Goal: Information Seeking & Learning: Learn about a topic

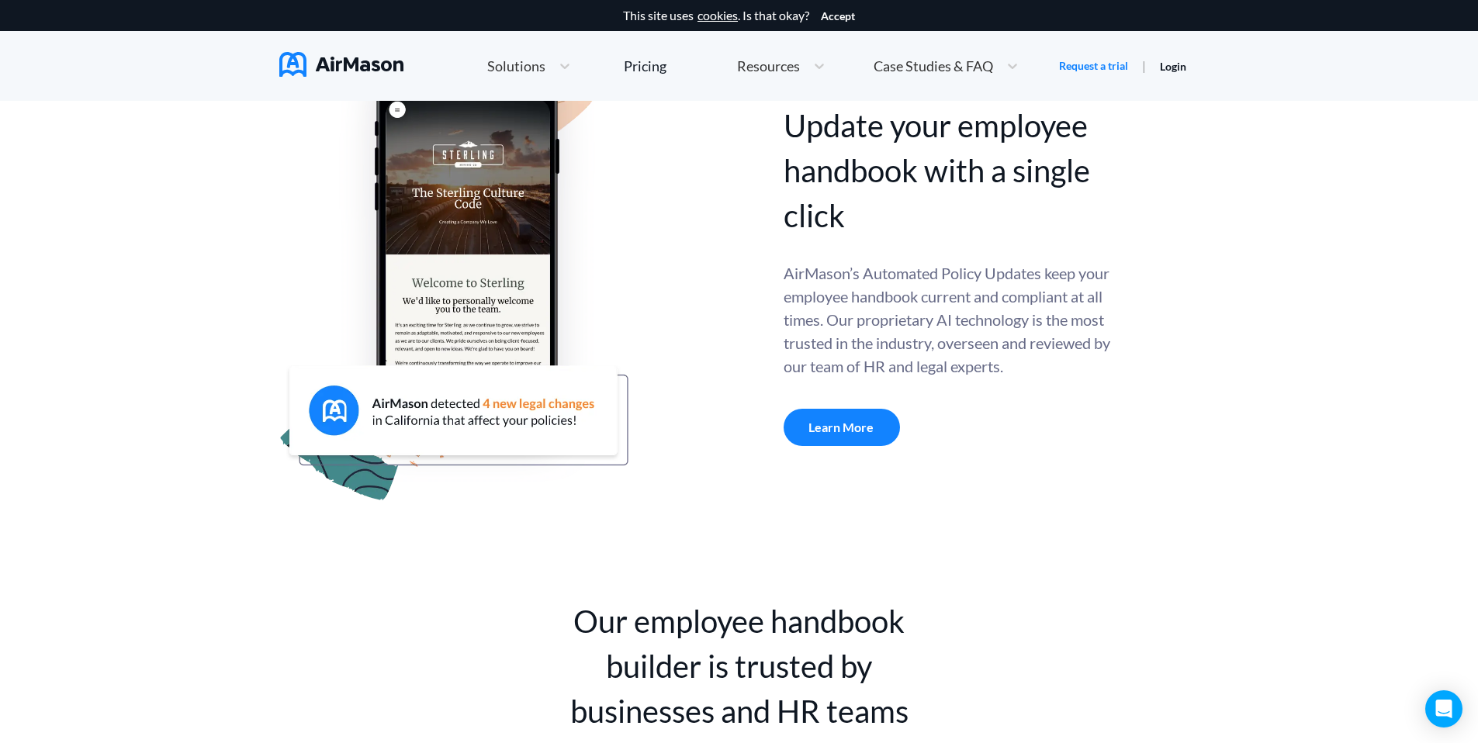
scroll to position [580, 0]
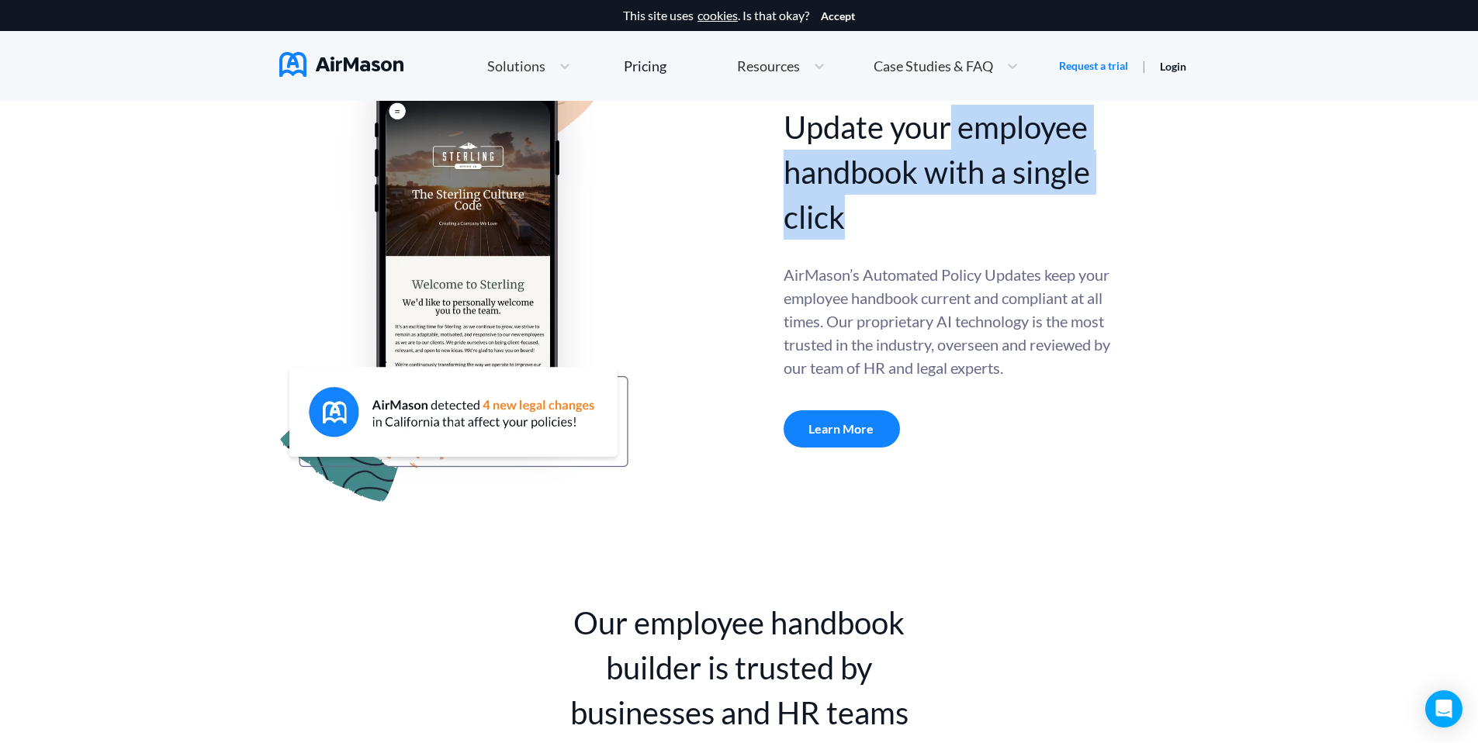
drag, startPoint x: 952, startPoint y: 146, endPoint x: 1074, endPoint y: 199, distance: 133.0
click at [1074, 199] on div "Update your employee handbook with a single click" at bounding box center [948, 172] width 330 height 135
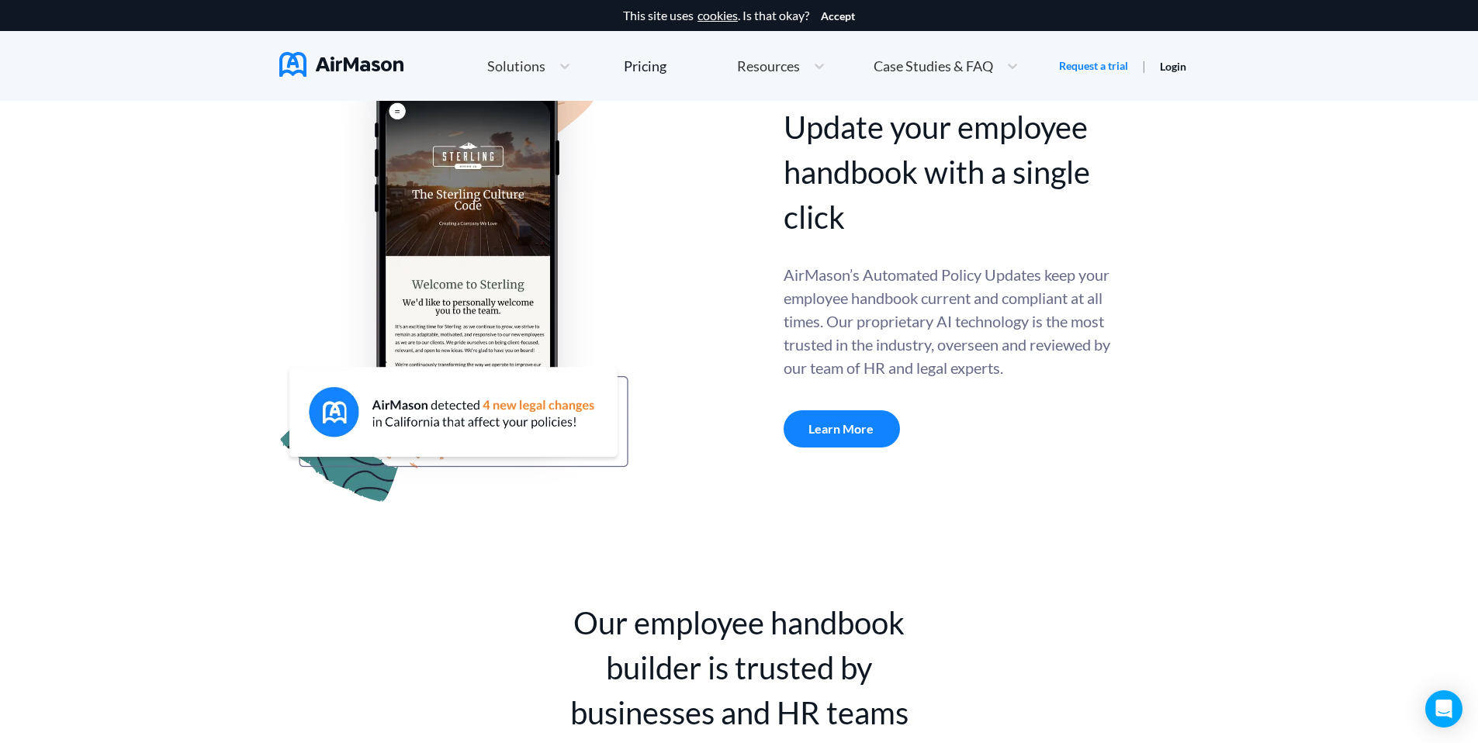
drag, startPoint x: 1110, startPoint y: 244, endPoint x: 1218, endPoint y: 406, distance: 195.3
click at [1109, 244] on div "Update your employee handbook with a single click Update your employee handbook…" at bounding box center [948, 276] width 330 height 343
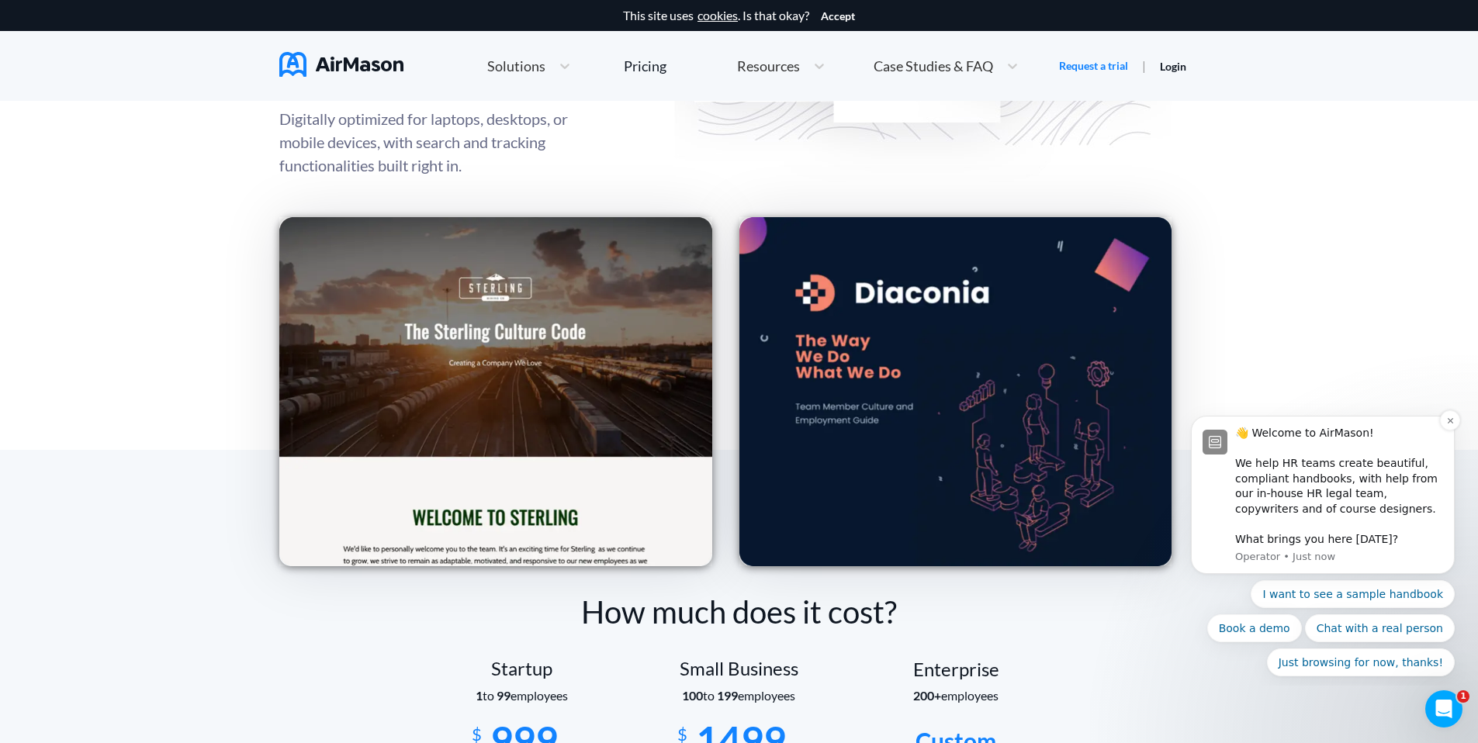
scroll to position [2313, 0]
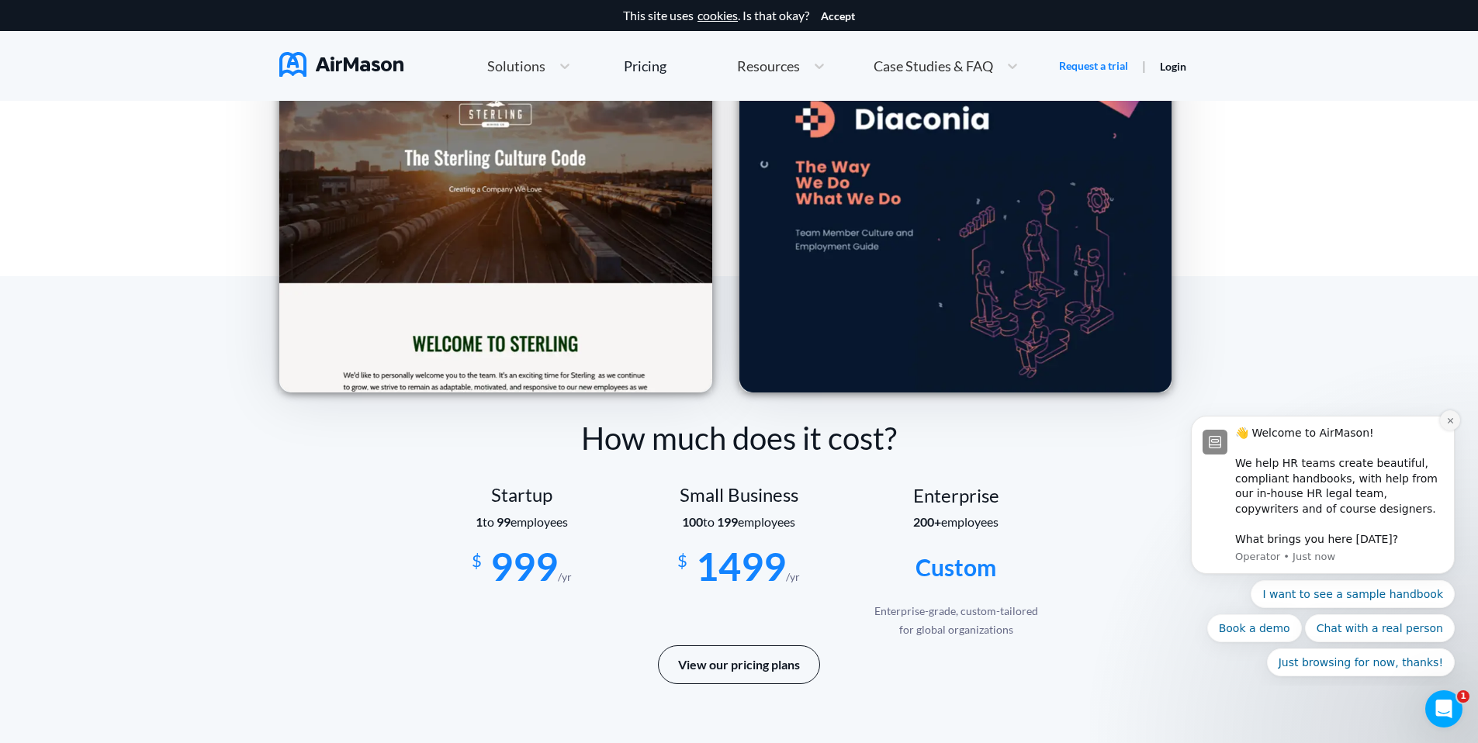
click at [1449, 420] on icon "Dismiss notification" at bounding box center [1448, 419] width 5 height 5
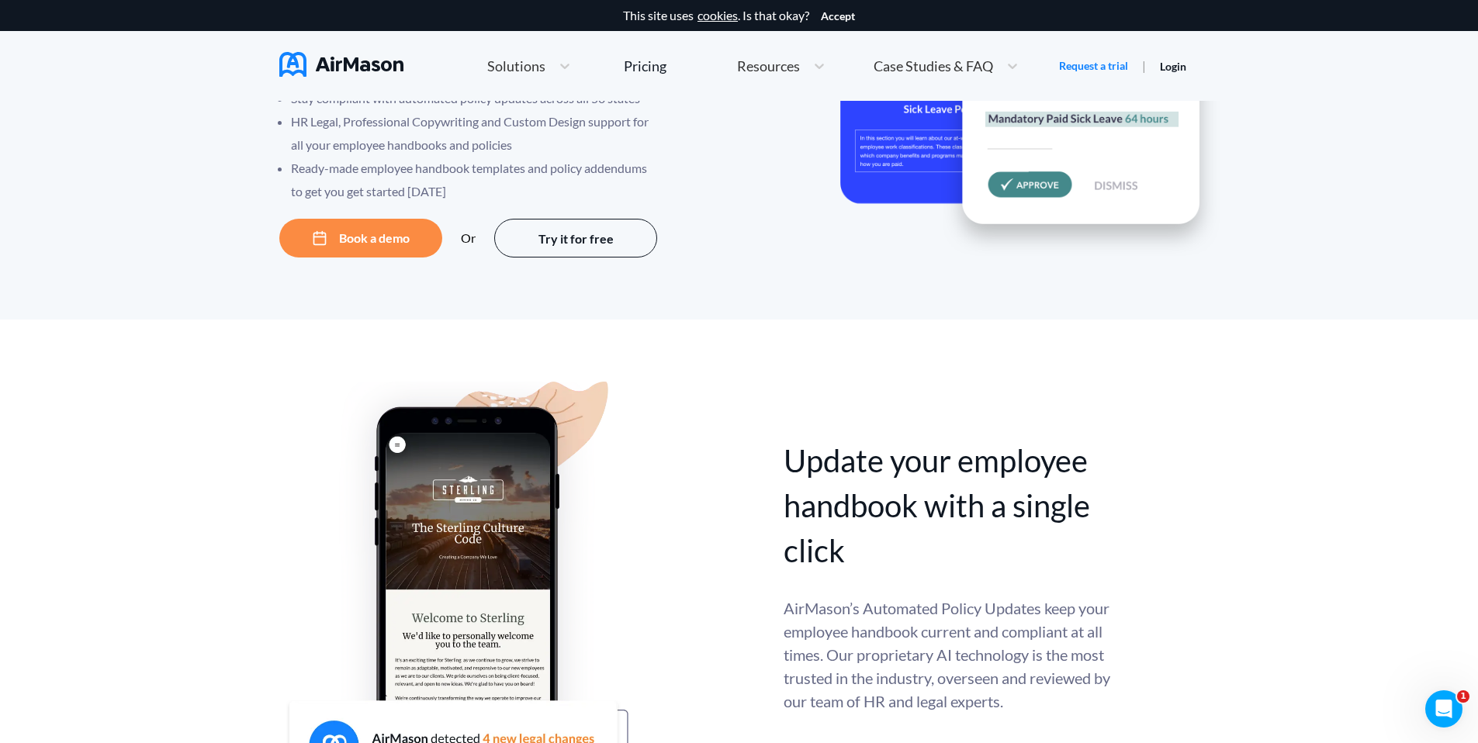
scroll to position [0, 0]
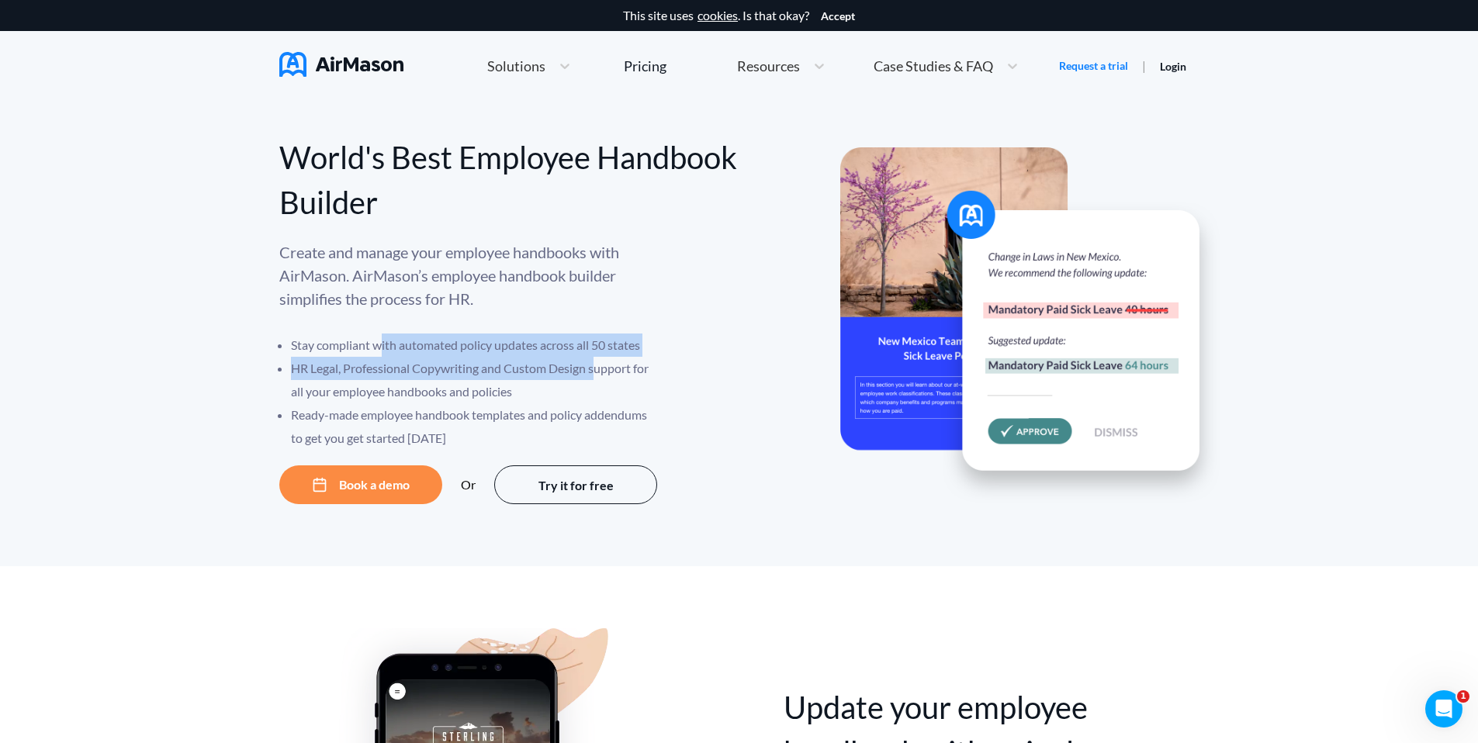
drag, startPoint x: 378, startPoint y: 345, endPoint x: 595, endPoint y: 382, distance: 219.6
click at [594, 382] on ul "Stay compliant with automated policy updates across all 50 states HR Legal, Pro…" at bounding box center [469, 392] width 380 height 116
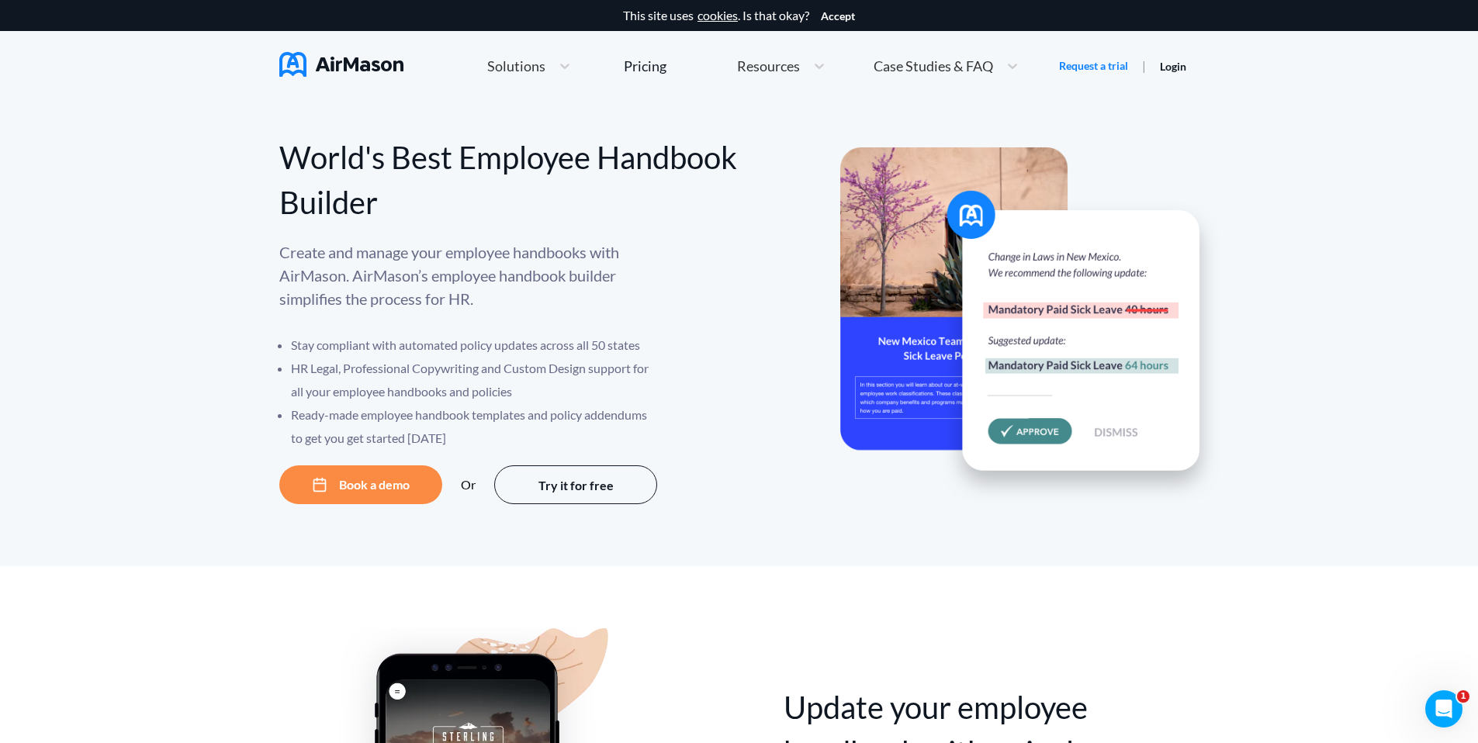
click at [596, 383] on li "HR Legal, Professional Copywriting and Custom Design support for all your emplo…" at bounding box center [475, 380] width 368 height 47
drag, startPoint x: 616, startPoint y: 337, endPoint x: 610, endPoint y: 392, distance: 55.3
click at [610, 389] on ul "Stay compliant with automated policy updates across all 50 states HR Legal, Pro…" at bounding box center [469, 392] width 380 height 116
click at [610, 392] on li "HR Legal, Professional Copywriting and Custom Design support for all your emplo…" at bounding box center [475, 380] width 368 height 47
drag, startPoint x: 539, startPoint y: 403, endPoint x: 465, endPoint y: 410, distance: 74.0
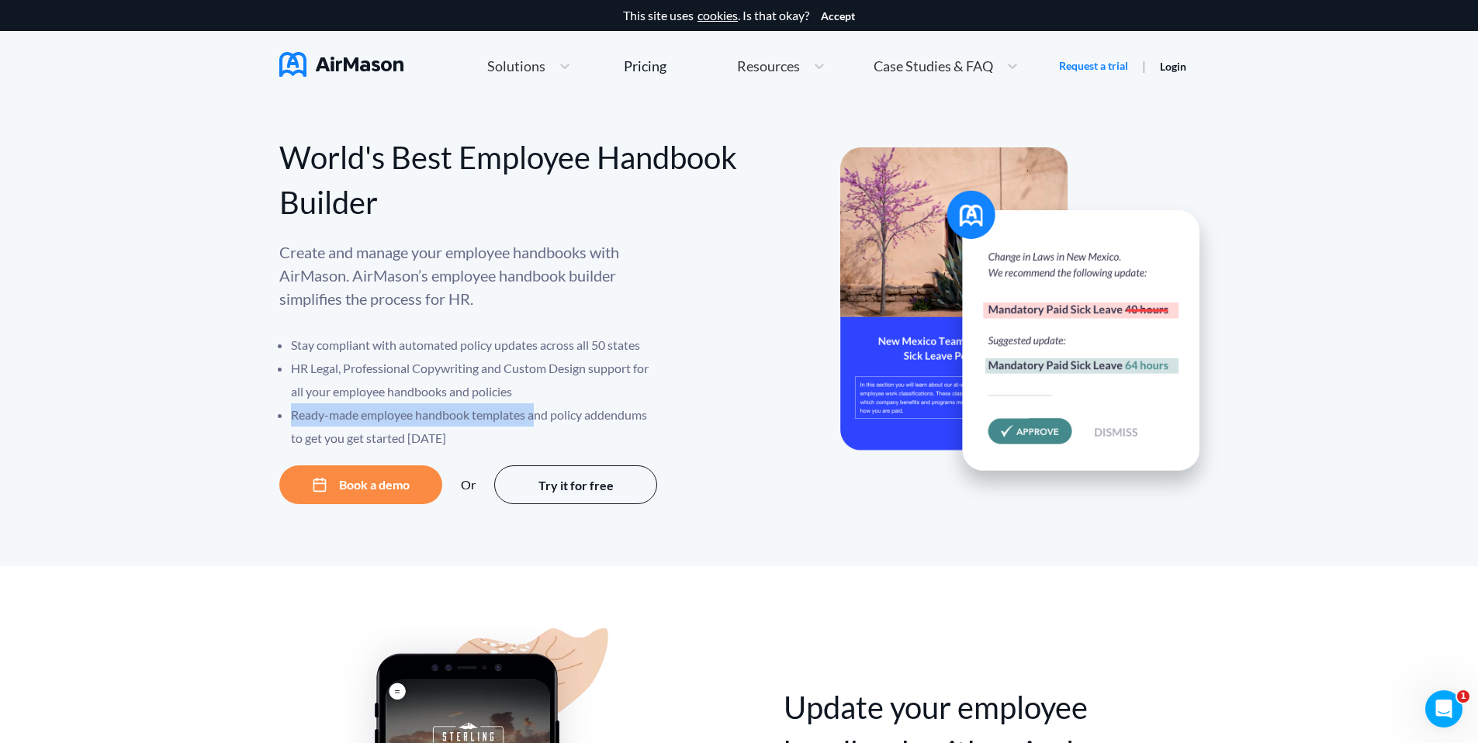
click at [534, 403] on ul "Stay compliant with automated policy updates across all 50 states HR Legal, Pro…" at bounding box center [469, 392] width 380 height 116
click at [451, 413] on li "Ready-made employee handbook templates and policy addendums to get you get star…" at bounding box center [475, 426] width 368 height 47
drag, startPoint x: 345, startPoint y: 392, endPoint x: 558, endPoint y: 399, distance: 213.4
click at [558, 397] on li "HR Legal, Professional Copywriting and Custom Design support for all your emplo…" at bounding box center [475, 380] width 368 height 47
drag, startPoint x: 558, startPoint y: 399, endPoint x: 563, endPoint y: 353, distance: 46.0
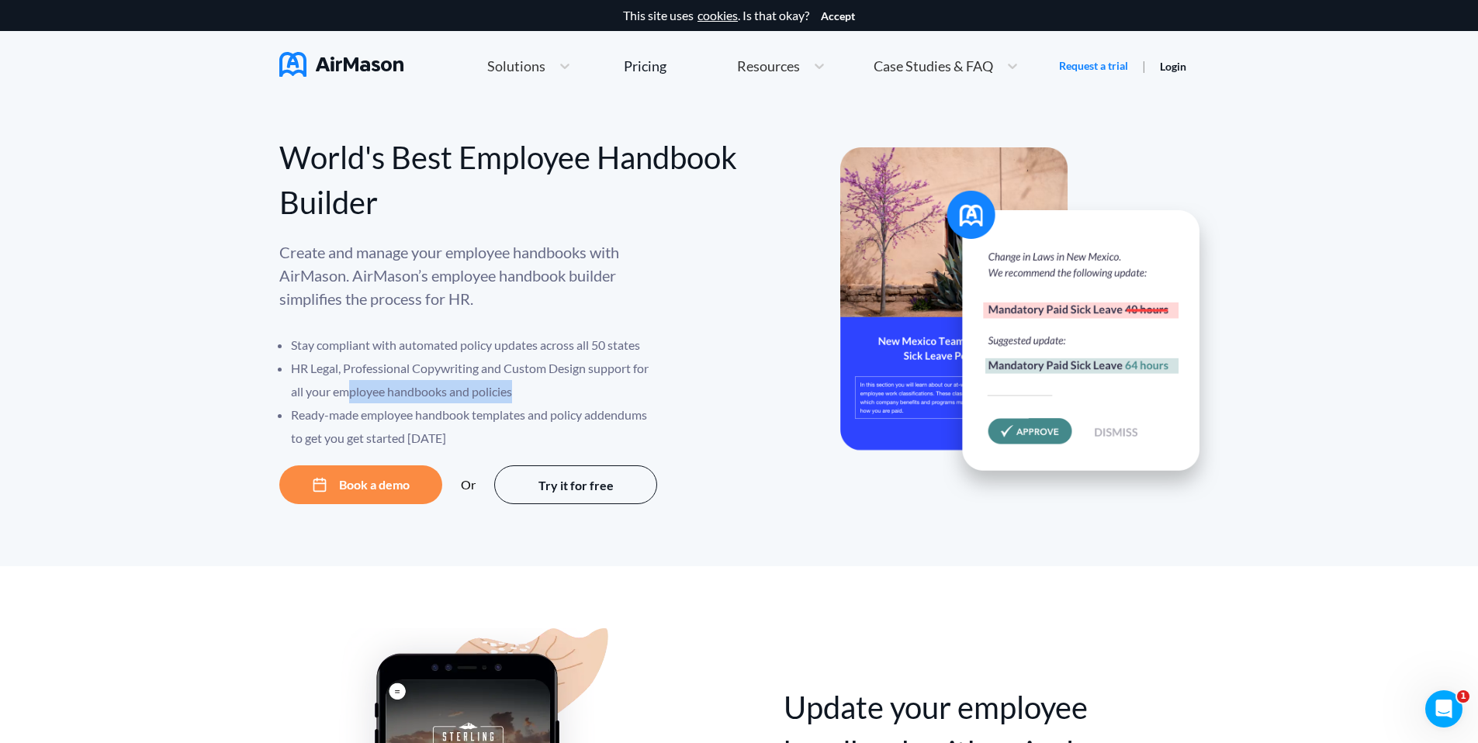
click at [558, 398] on li "HR Legal, Professional Copywriting and Custom Design support for all your emplo…" at bounding box center [475, 380] width 368 height 47
drag, startPoint x: 563, startPoint y: 353, endPoint x: 565, endPoint y: 395, distance: 41.9
click at [564, 389] on ul "Stay compliant with automated policy updates across all 50 states HR Legal, Pro…" at bounding box center [469, 392] width 380 height 116
click at [562, 394] on li "HR Legal, Professional Copywriting and Custom Design support for all your emplo…" at bounding box center [475, 380] width 368 height 47
drag, startPoint x: 406, startPoint y: 397, endPoint x: 572, endPoint y: 399, distance: 166.8
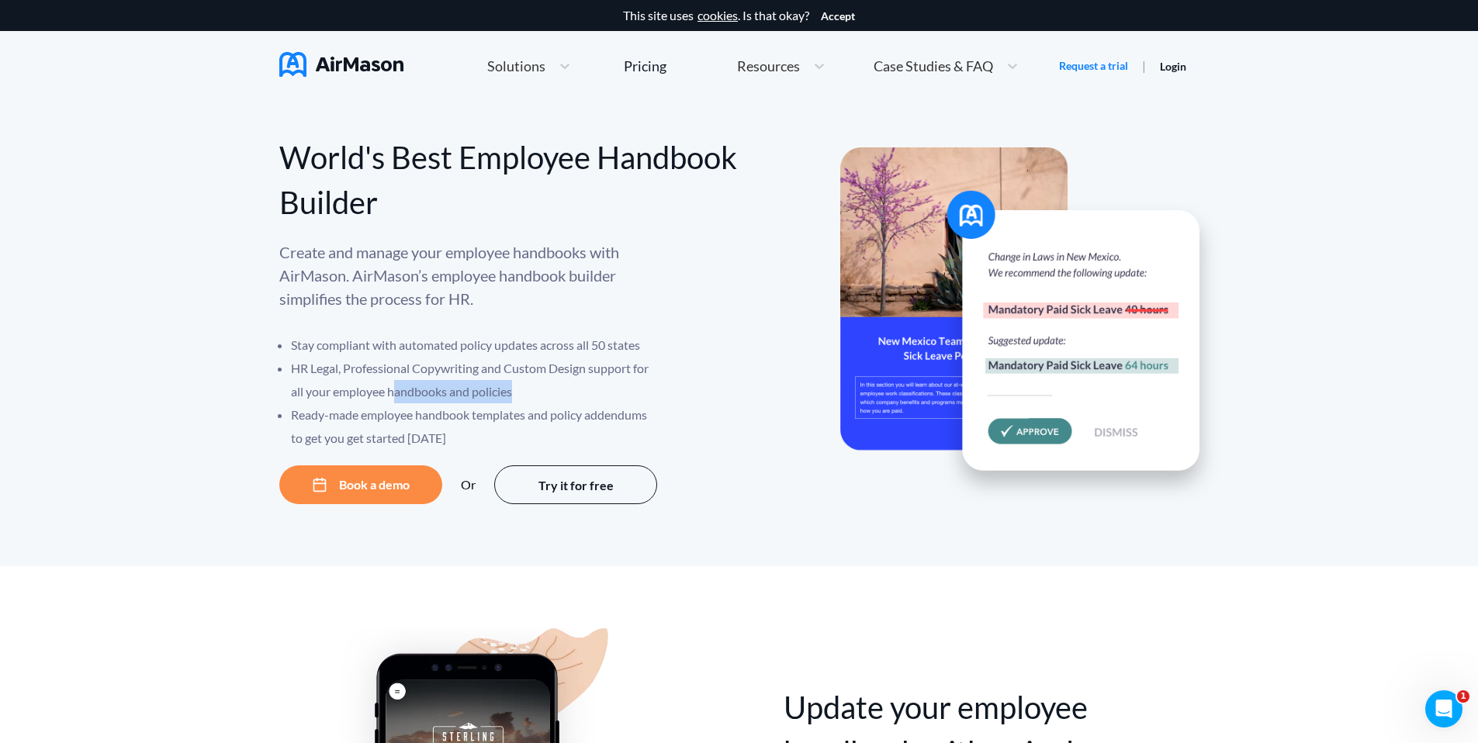
click at [572, 399] on li "HR Legal, Professional Copywriting and Custom Design support for all your emplo…" at bounding box center [475, 380] width 368 height 47
click at [573, 399] on li "HR Legal, Professional Copywriting and Custom Design support for all your emplo…" at bounding box center [475, 380] width 368 height 47
drag, startPoint x: 594, startPoint y: 381, endPoint x: 599, endPoint y: 400, distance: 19.9
click at [596, 396] on li "HR Legal, Professional Copywriting and Custom Design support for all your emplo…" at bounding box center [475, 380] width 368 height 47
drag, startPoint x: 599, startPoint y: 400, endPoint x: 589, endPoint y: 399, distance: 10.1
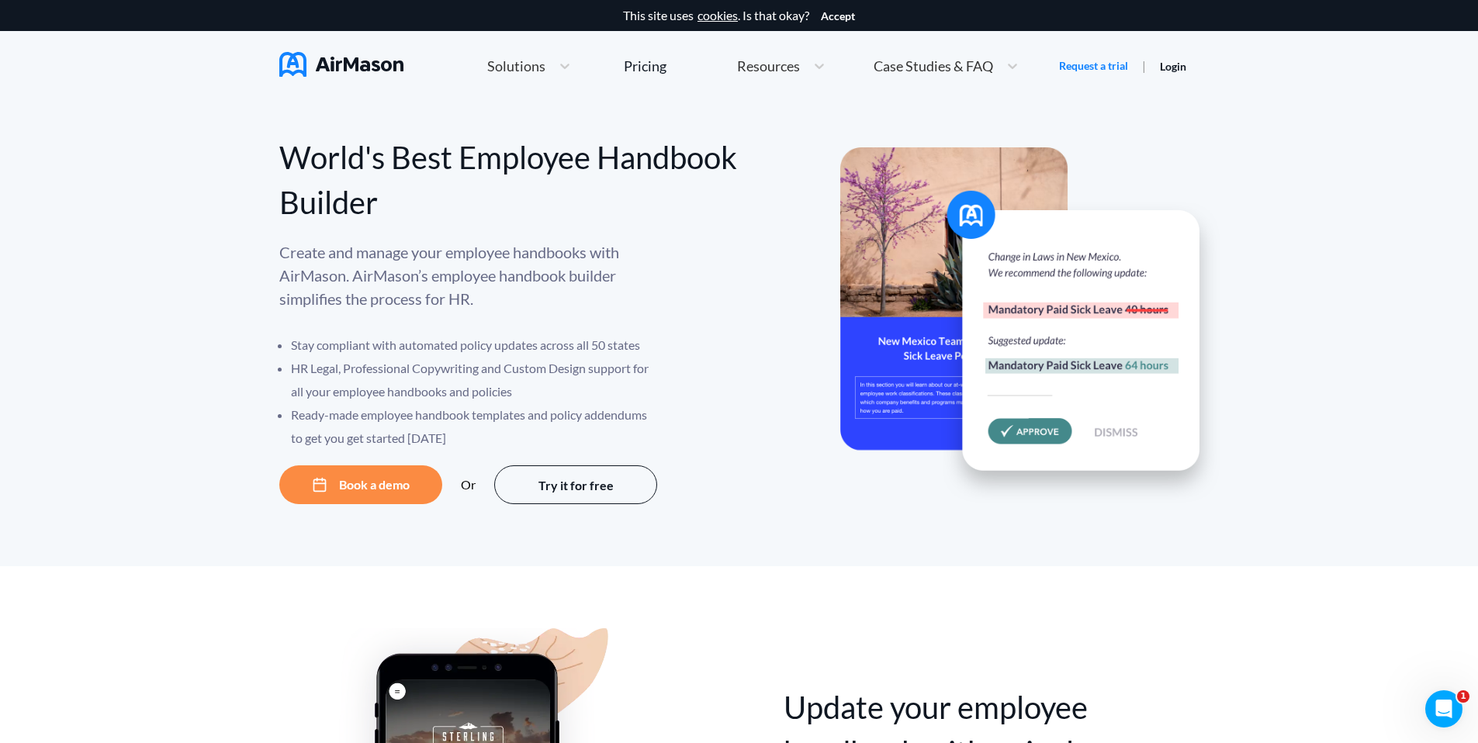
click at [598, 400] on li "HR Legal, Professional Copywriting and Custom Design support for all your emplo…" at bounding box center [475, 380] width 368 height 47
drag, startPoint x: 416, startPoint y: 412, endPoint x: 601, endPoint y: 407, distance: 184.7
click at [601, 407] on li "Ready-made employee handbook templates and policy addendums to get you get star…" at bounding box center [475, 426] width 368 height 47
click at [603, 410] on li "Ready-made employee handbook templates and policy addendums to get you get star…" at bounding box center [475, 426] width 368 height 47
drag, startPoint x: 634, startPoint y: 414, endPoint x: 590, endPoint y: 413, distance: 43.4
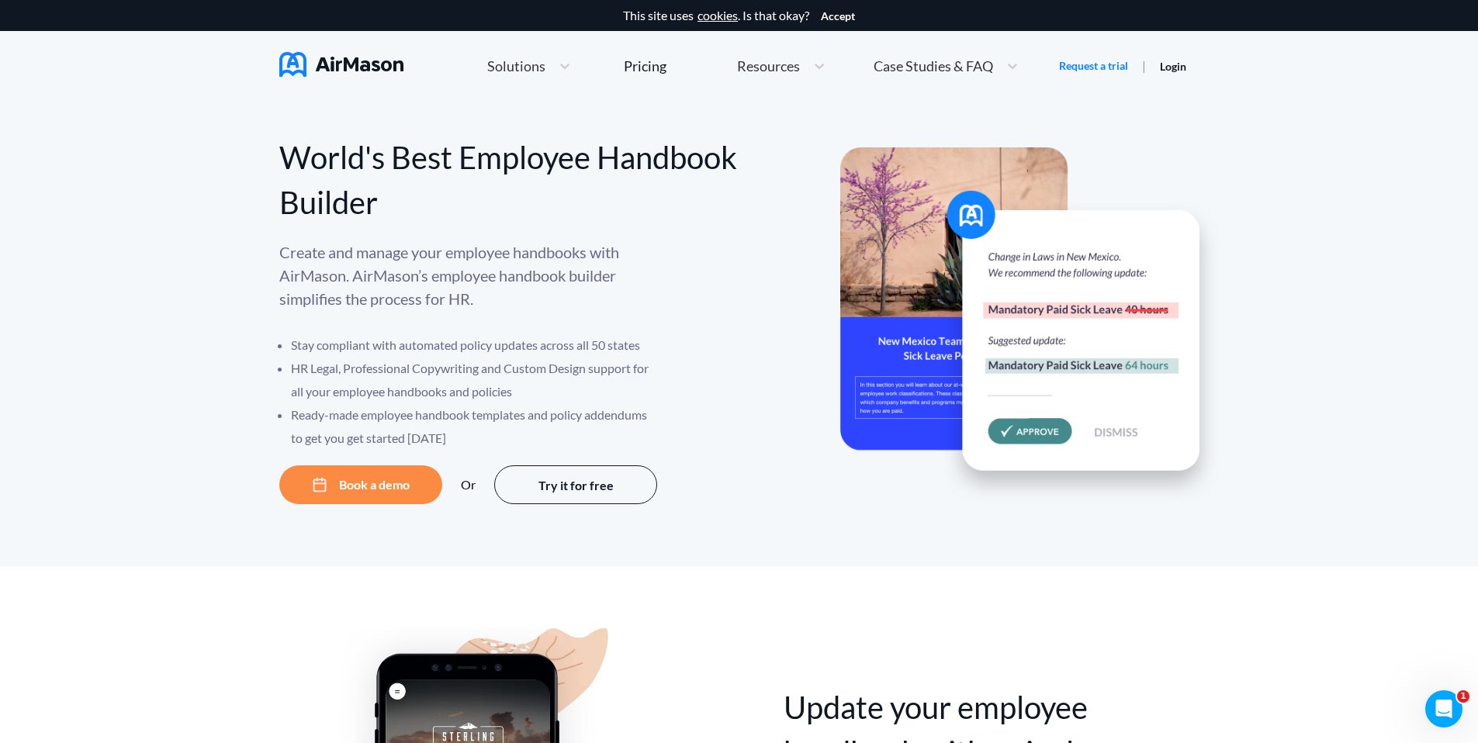
click at [632, 414] on li "Ready-made employee handbook templates and policy addendums to get you get star…" at bounding box center [475, 426] width 368 height 47
drag, startPoint x: 590, startPoint y: 413, endPoint x: 685, endPoint y: 415, distance: 94.7
click at [673, 414] on div "Create and manage your employee handbooks with AirMason. AirMason’s employee ha…" at bounding box center [509, 344] width 460 height 209
click at [685, 415] on div "Create and manage your employee handbooks with AirMason. AirMason’s employee ha…" at bounding box center [509, 344] width 460 height 209
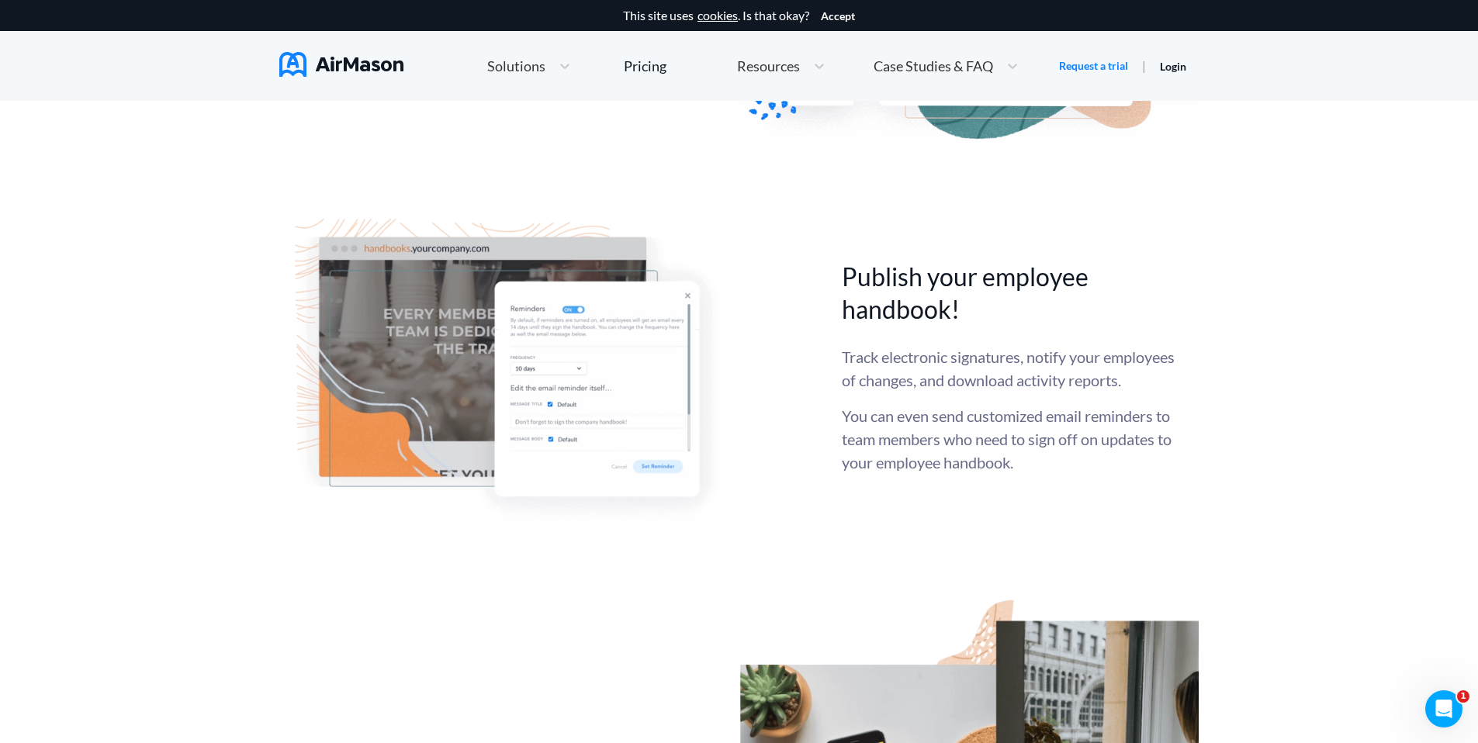
scroll to position [4266, 0]
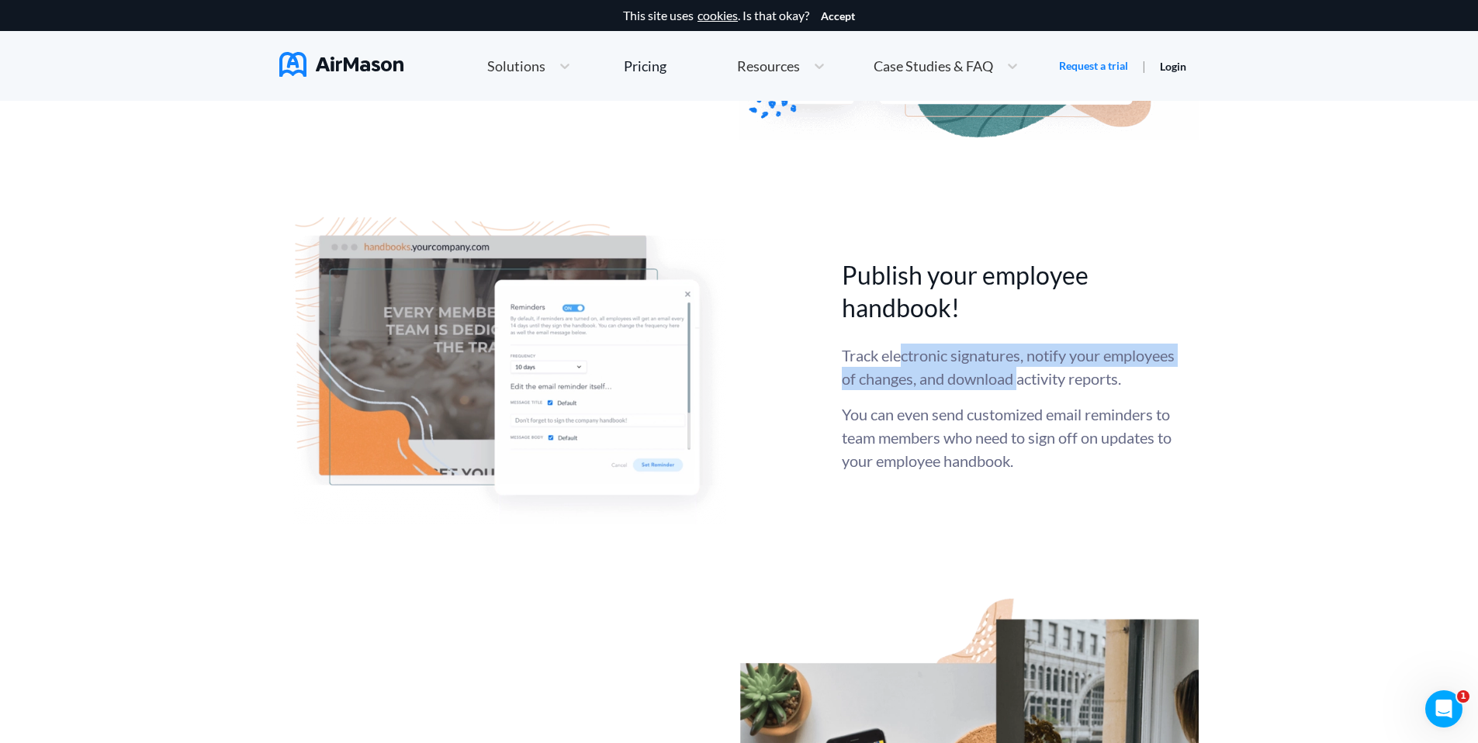
drag, startPoint x: 904, startPoint y: 351, endPoint x: 1097, endPoint y: 361, distance: 193.4
click at [1096, 361] on p "Track electronic signatures, notify your employees of changes, and download act…" at bounding box center [1009, 367] width 334 height 47
click at [1097, 361] on p "Track electronic signatures, notify your employees of changes, and download act…" at bounding box center [1009, 367] width 334 height 47
drag, startPoint x: 1105, startPoint y: 385, endPoint x: 1113, endPoint y: 405, distance: 21.6
click at [1109, 390] on p "Track electronic signatures, notify your employees of changes, and download act…" at bounding box center [1009, 367] width 334 height 47
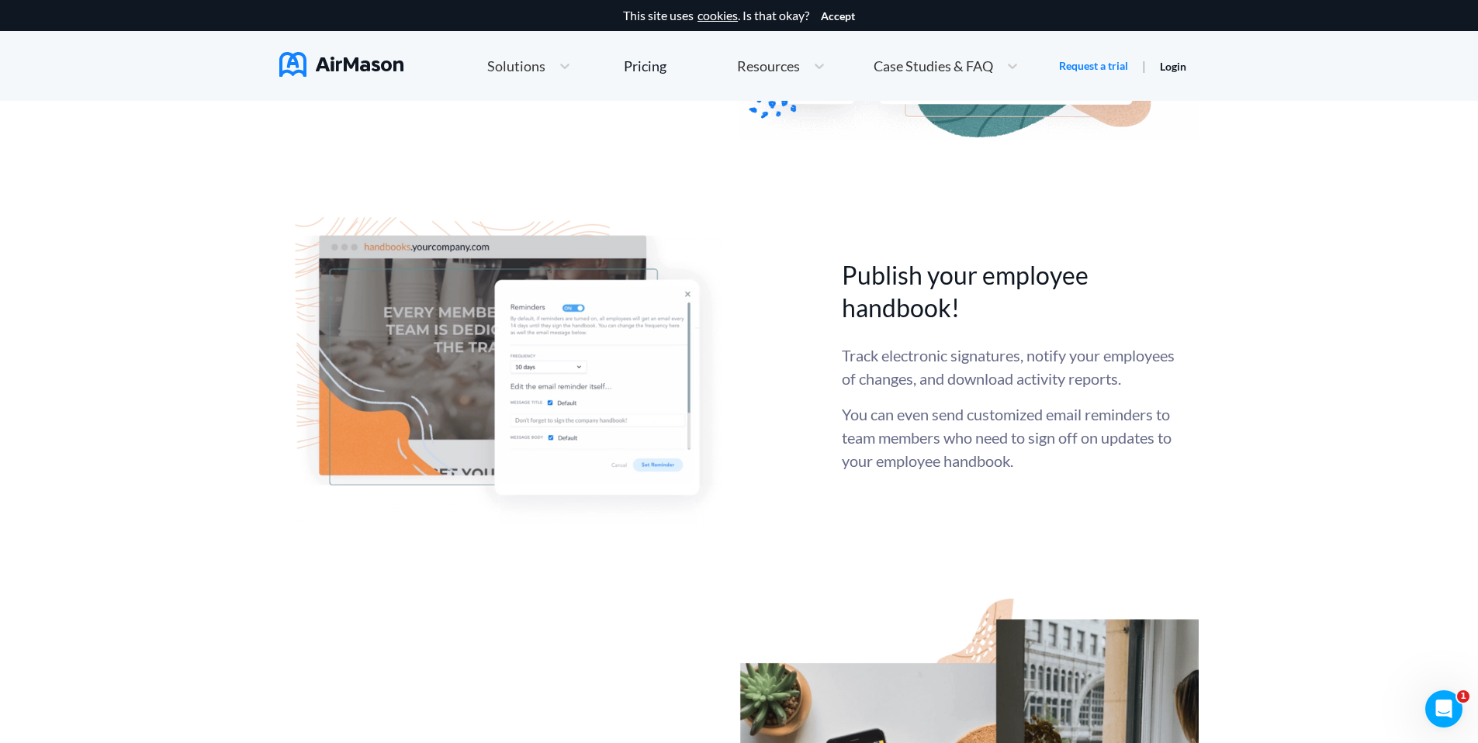
drag, startPoint x: 1122, startPoint y: 410, endPoint x: 1132, endPoint y: 408, distance: 10.3
click at [1122, 410] on div "Track electronic signatures, notify your employees of changes, and download act…" at bounding box center [1009, 408] width 334 height 129
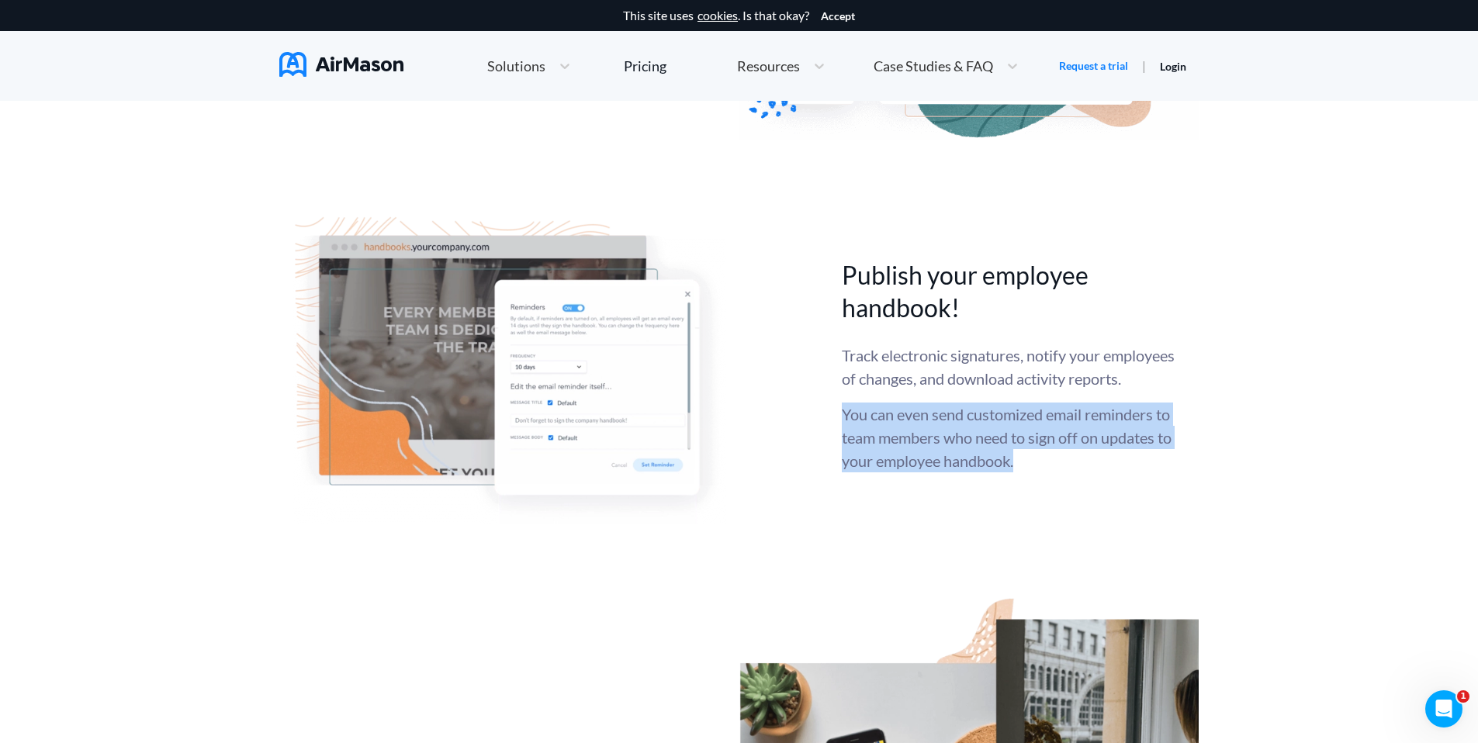
drag, startPoint x: 1191, startPoint y: 410, endPoint x: 1175, endPoint y: 491, distance: 82.3
click at [1171, 492] on div "Publish your employee handbook! Track electronic signatures, notify your employ…" at bounding box center [738, 365] width 919 height 323
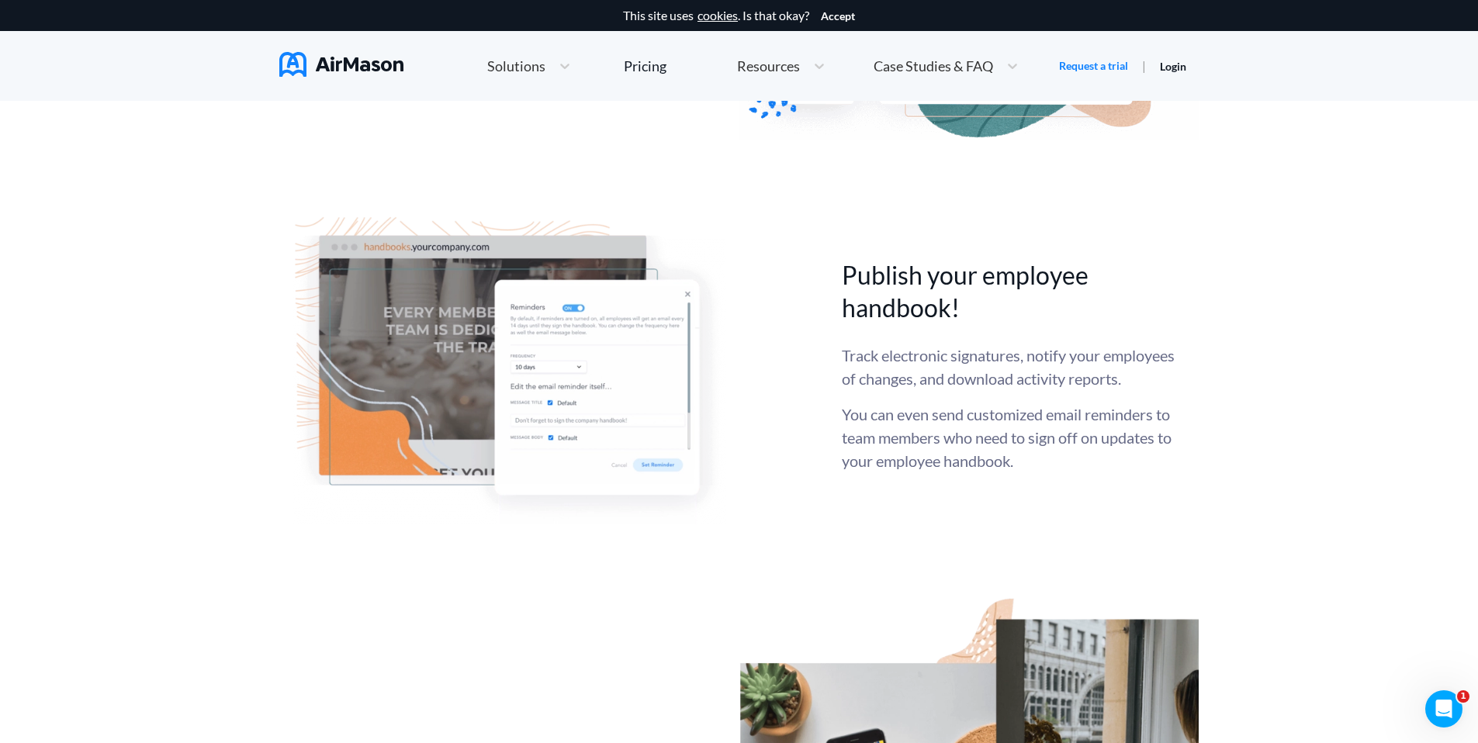
drag, startPoint x: 1175, startPoint y: 491, endPoint x: 1108, endPoint y: 474, distance: 68.8
click at [1173, 489] on div "Publish your employee handbook! Track electronic signatures, notify your employ…" at bounding box center [738, 365] width 919 height 323
drag, startPoint x: 1029, startPoint y: 456, endPoint x: 1171, endPoint y: 463, distance: 142.1
click at [1143, 462] on div "Track electronic signatures, notify your employees of changes, and download act…" at bounding box center [1009, 408] width 334 height 129
drag, startPoint x: 1171, startPoint y: 464, endPoint x: 1180, endPoint y: 448, distance: 17.7
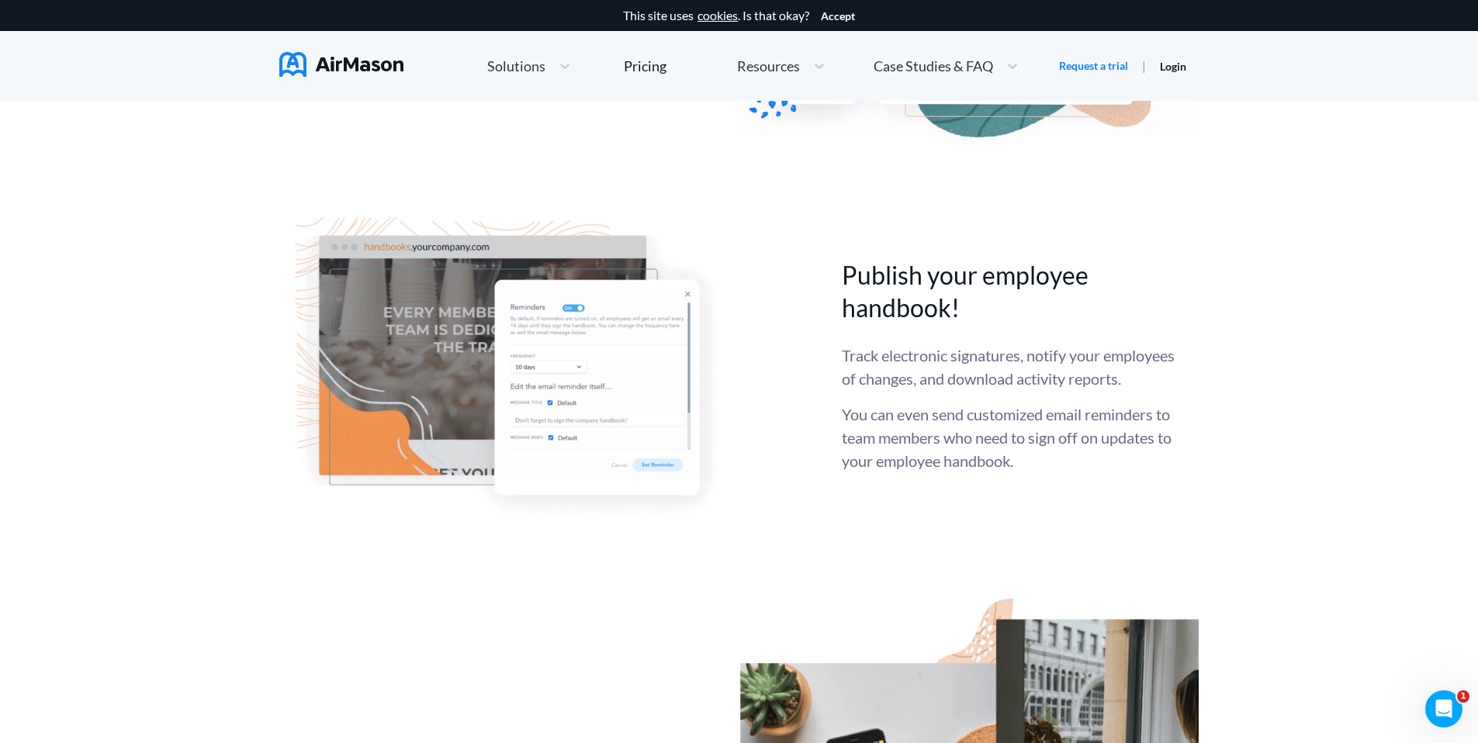
click at [1171, 464] on div "Track electronic signatures, notify your employees of changes, and download act…" at bounding box center [1009, 408] width 334 height 129
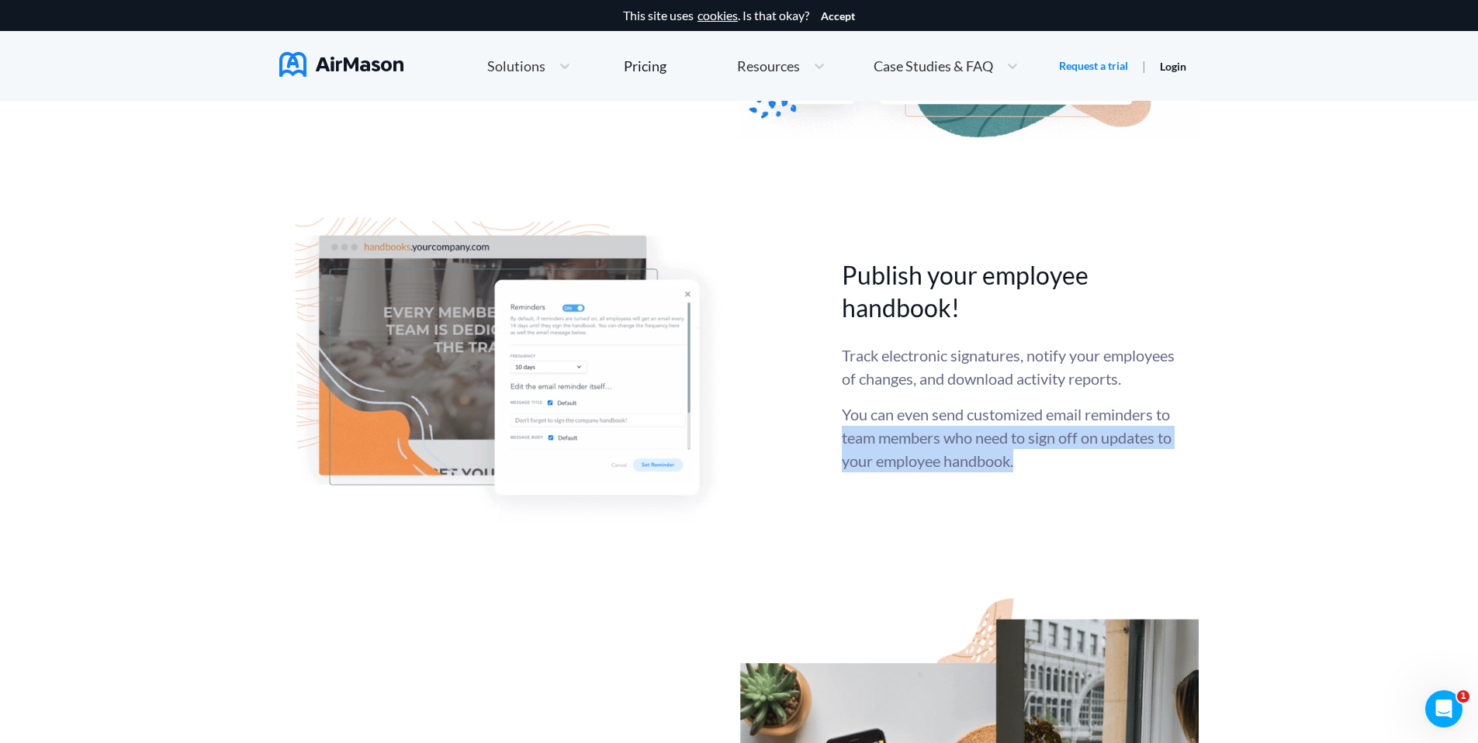
drag, startPoint x: 1192, startPoint y: 491, endPoint x: 1198, endPoint y: 511, distance: 21.1
click at [1198, 511] on div "Everything you need to get started Auto-import your existing employee handbook …" at bounding box center [739, 164] width 1478 height 2742
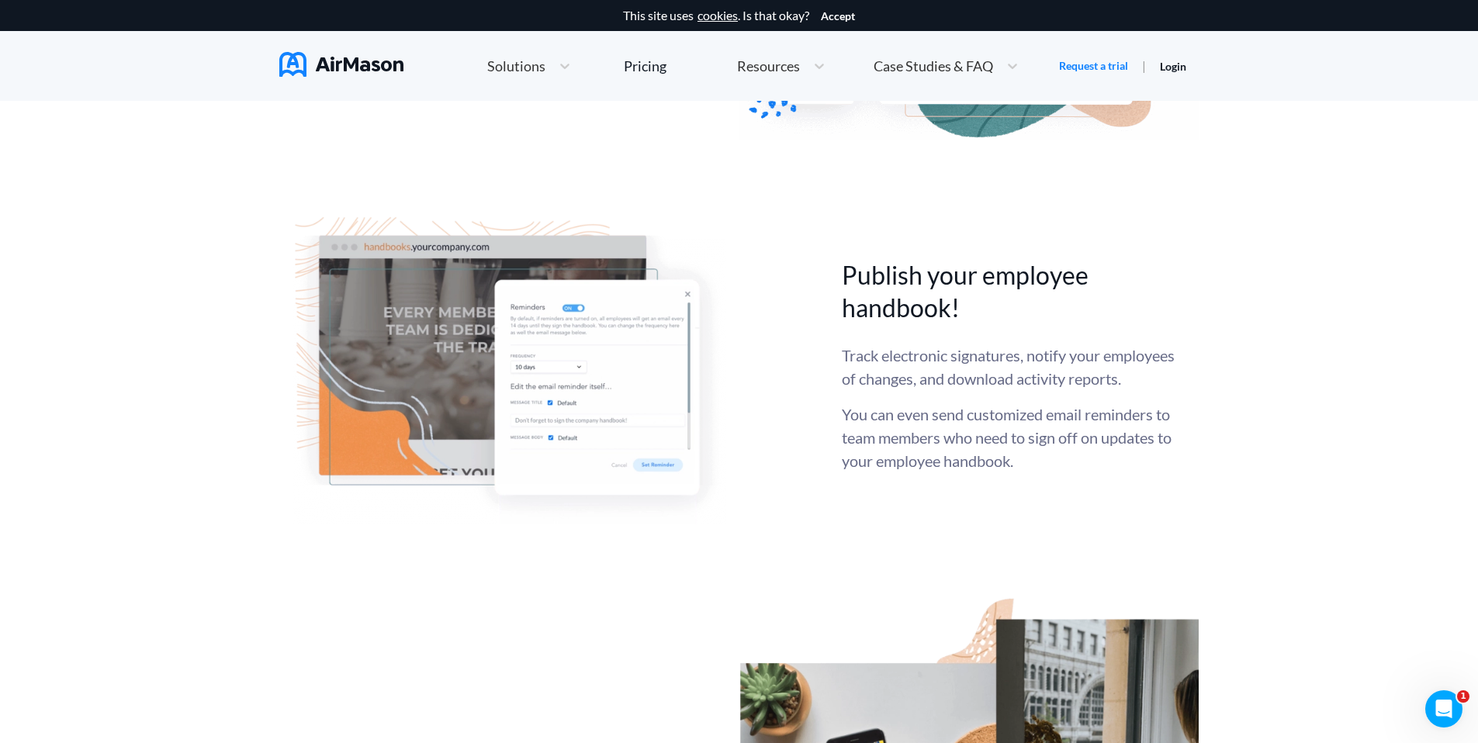
drag, startPoint x: 1198, startPoint y: 511, endPoint x: 1317, endPoint y: 499, distance: 119.2
click at [1198, 510] on div "Everything you need to get started Auto-import your existing employee handbook …" at bounding box center [739, 164] width 1478 height 2742
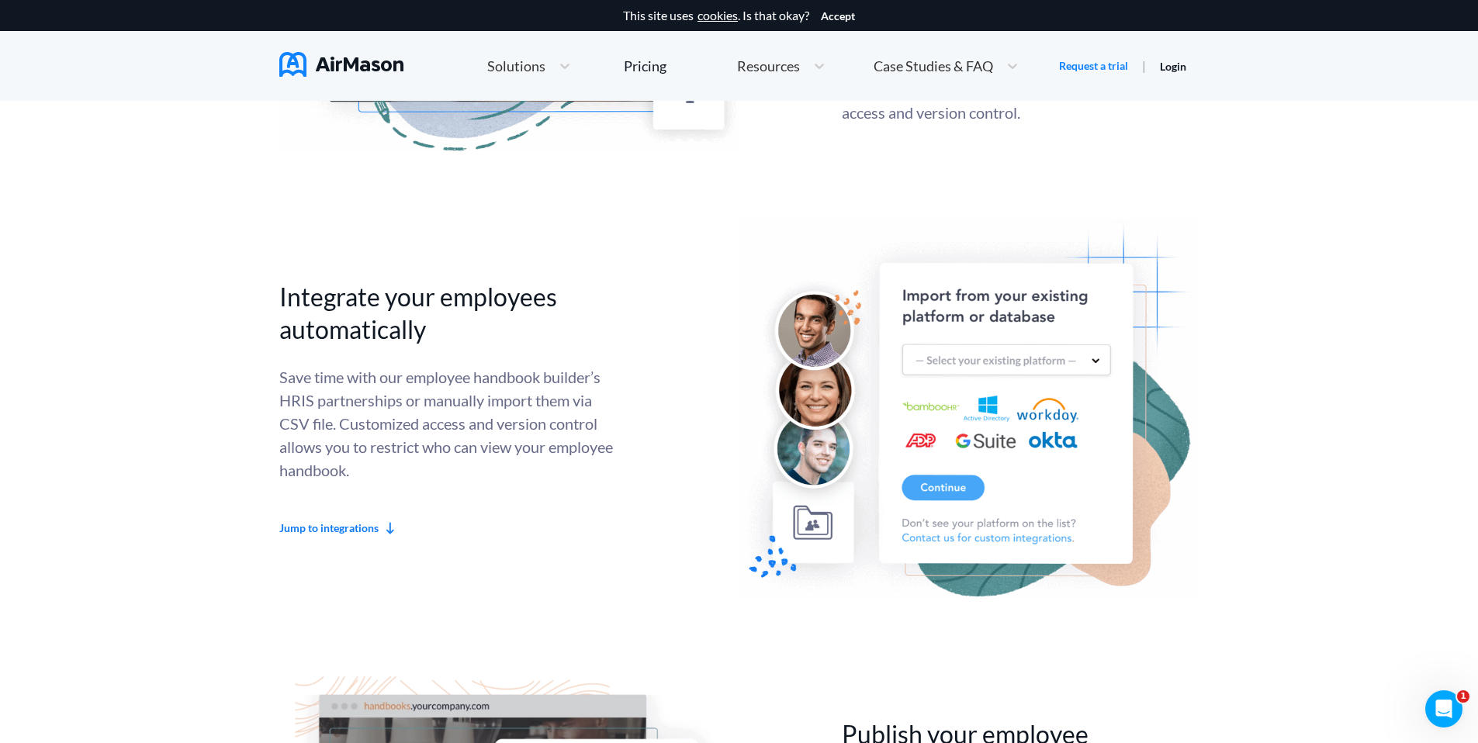
scroll to position [3810, 0]
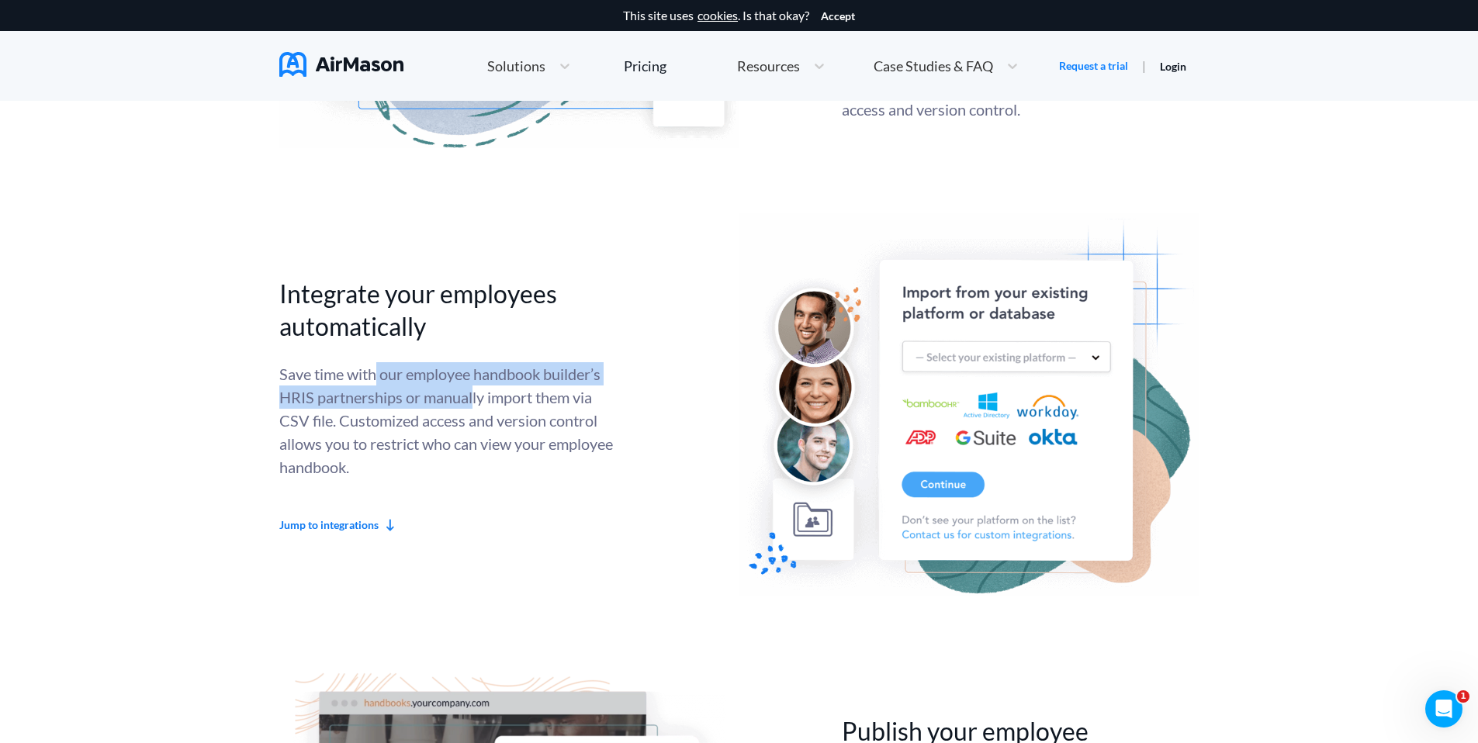
drag, startPoint x: 378, startPoint y: 385, endPoint x: 474, endPoint y: 406, distance: 98.6
click at [474, 406] on div "Save time with our employee handbook builder’s HRIS partnerships or manually im…" at bounding box center [446, 420] width 334 height 116
drag, startPoint x: 508, startPoint y: 386, endPoint x: 491, endPoint y: 440, distance: 56.2
click at [491, 439] on div "Save time with our employee handbook builder’s HRIS partnerships or manually im…" at bounding box center [446, 420] width 334 height 116
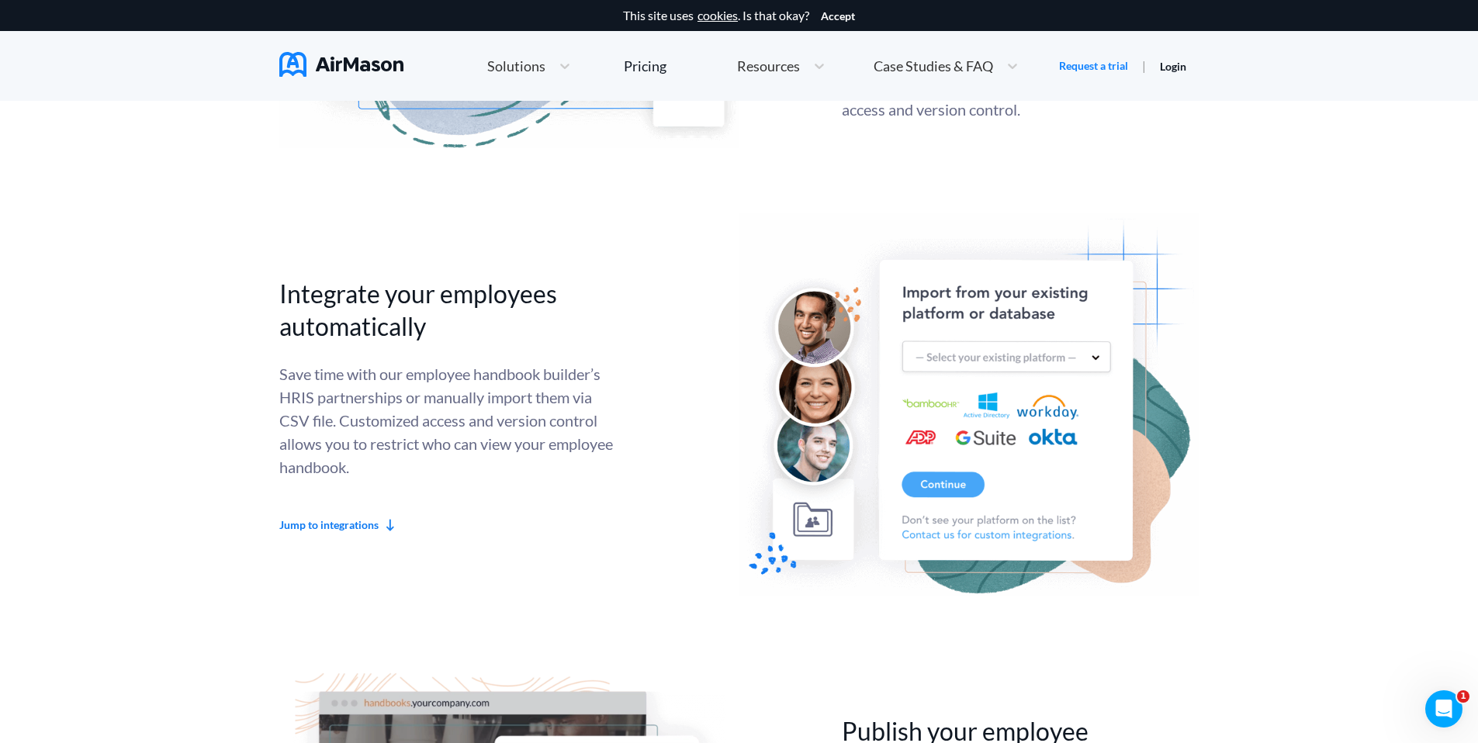
drag, startPoint x: 491, startPoint y: 440, endPoint x: 347, endPoint y: 419, distance: 145.0
click at [490, 439] on div "Save time with our employee handbook builder’s HRIS partnerships or manually im…" at bounding box center [446, 420] width 334 height 116
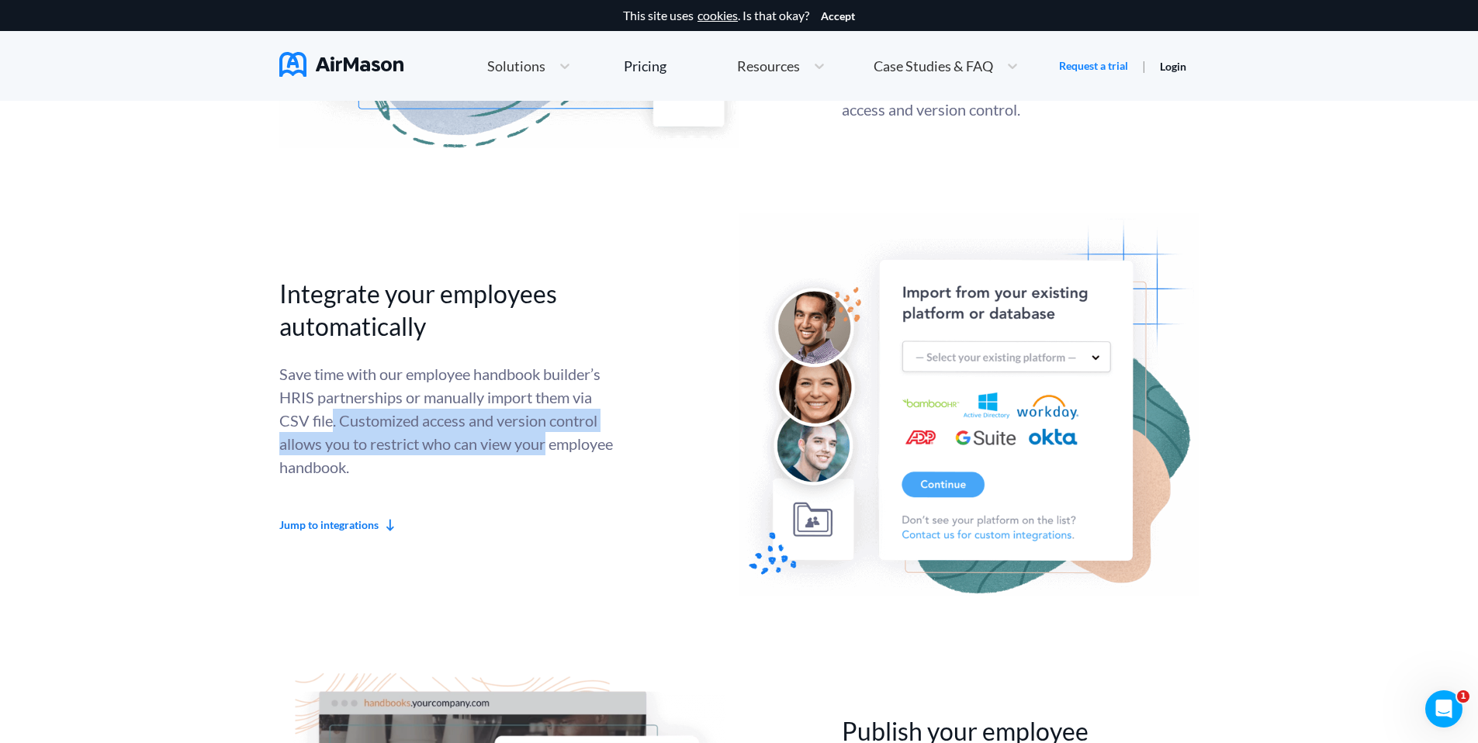
drag, startPoint x: 347, startPoint y: 424, endPoint x: 641, endPoint y: 487, distance: 300.6
click at [595, 448] on div "Save time with our employee handbook builder’s HRIS partnerships or manually im…" at bounding box center [446, 420] width 334 height 116
click at [595, 449] on div "Save time with our employee handbook builder’s HRIS partnerships or manually im…" at bounding box center [446, 420] width 334 height 116
click at [638, 484] on div "Integrate your employees automatically Save time with our employee handbook bui…" at bounding box center [738, 405] width 919 height 385
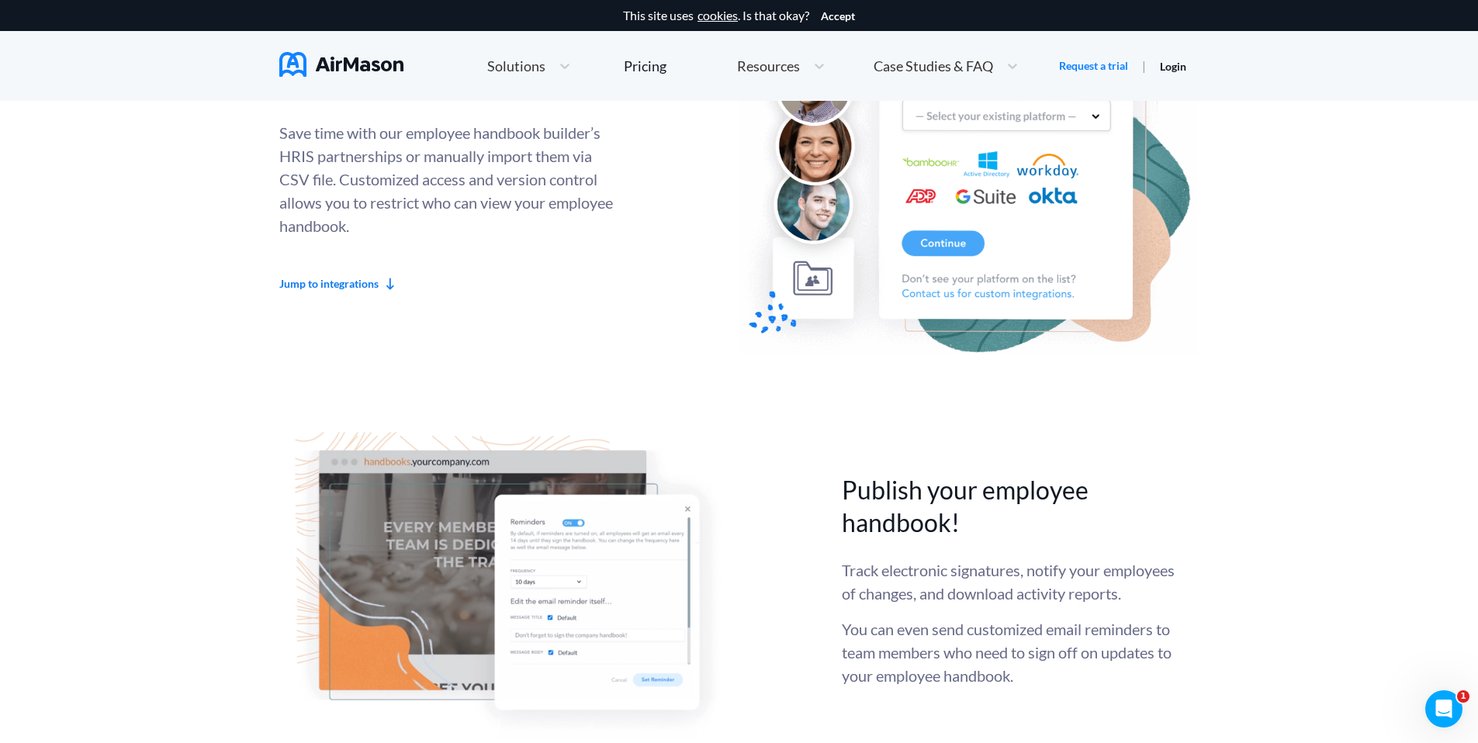
scroll to position [4173, 0]
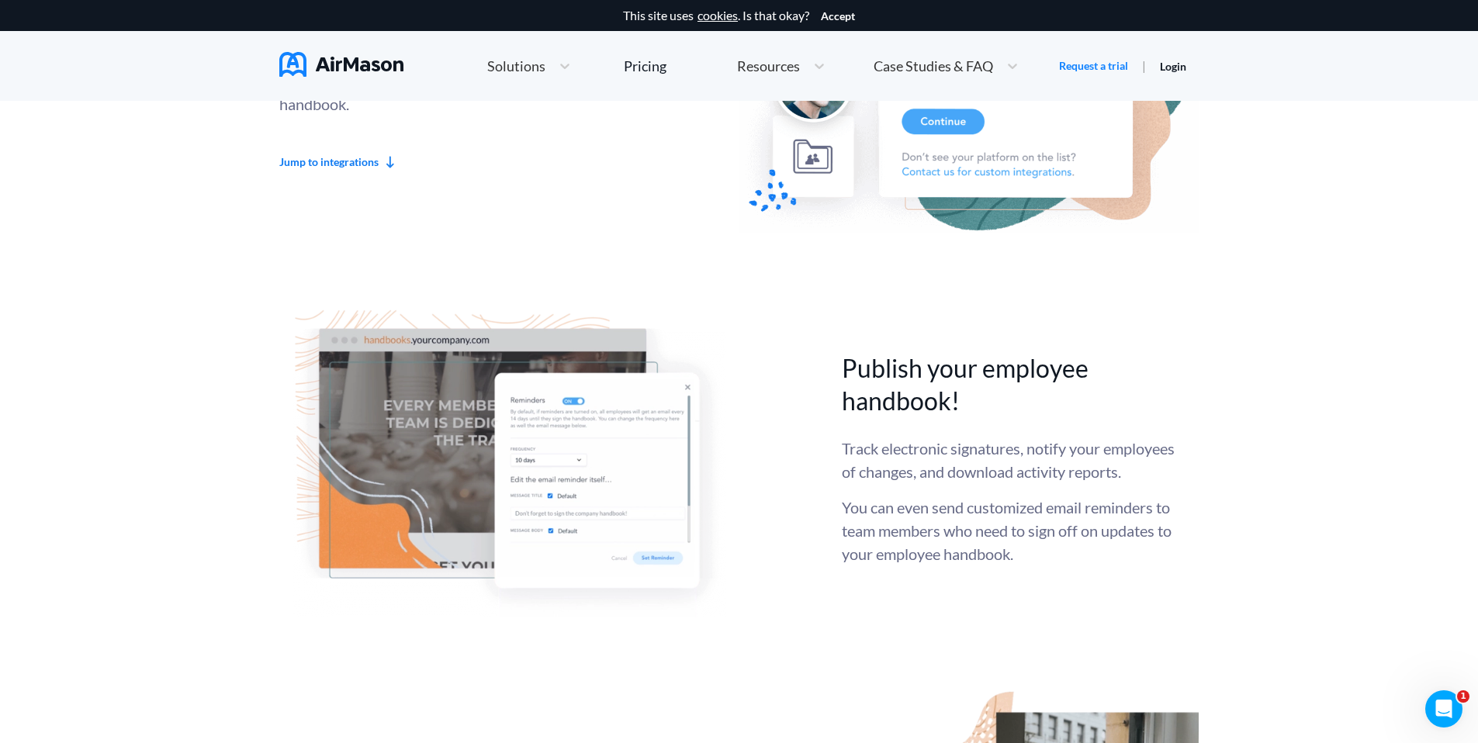
click at [956, 439] on p "Track electronic signatures, notify your employees of changes, and download act…" at bounding box center [1009, 460] width 334 height 47
drag, startPoint x: 859, startPoint y: 444, endPoint x: 1022, endPoint y: 444, distance: 163.7
click at [1022, 444] on p "Track electronic signatures, notify your employees of changes, and download act…" at bounding box center [1009, 460] width 334 height 47
click at [1025, 446] on p "Track electronic signatures, notify your employees of changes, and download act…" at bounding box center [1009, 460] width 334 height 47
drag, startPoint x: 1072, startPoint y: 449, endPoint x: 1070, endPoint y: 470, distance: 21.1
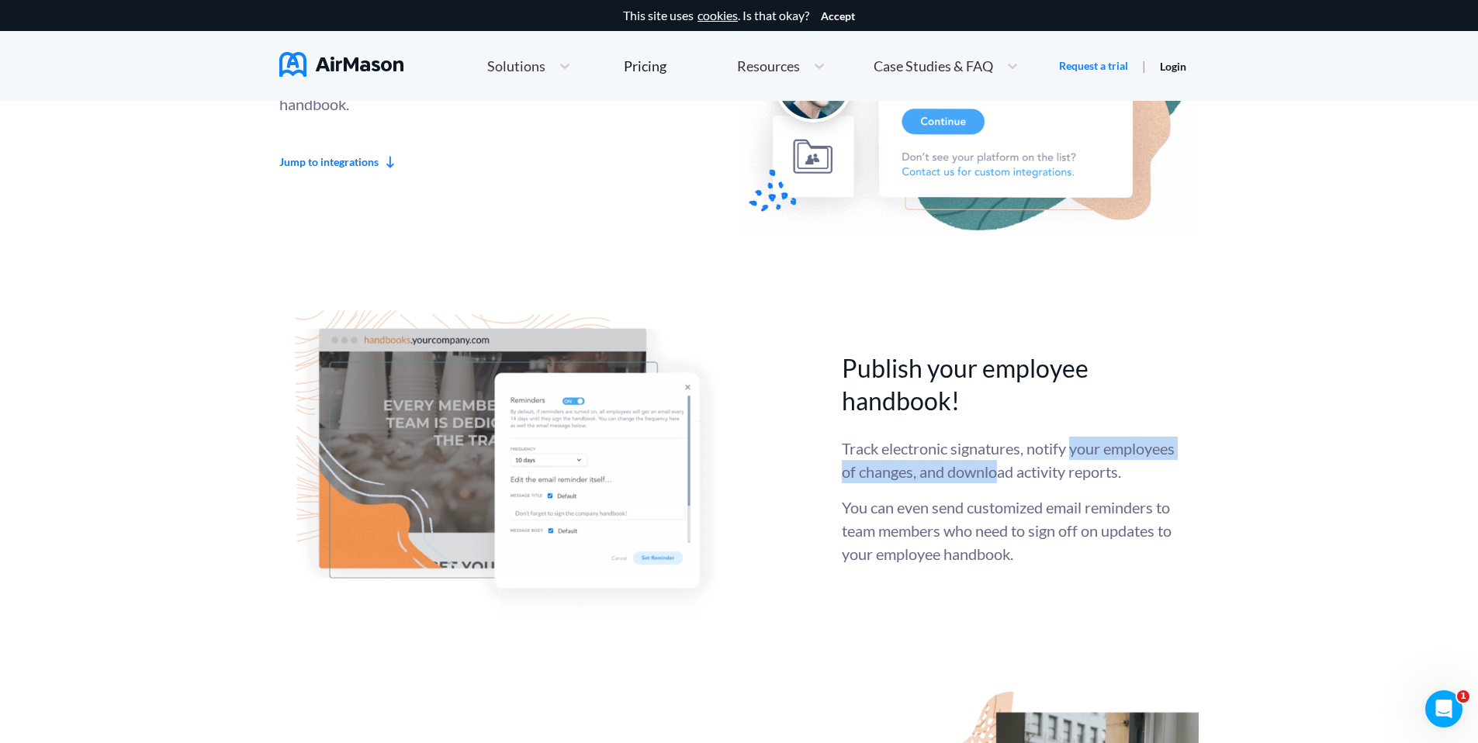
click at [1068, 463] on p "Track electronic signatures, notify your employees of changes, and download act…" at bounding box center [1009, 460] width 334 height 47
drag, startPoint x: 1070, startPoint y: 470, endPoint x: 1046, endPoint y: 462, distance: 24.5
click at [1069, 470] on p "Track electronic signatures, notify your employees of changes, and download act…" at bounding box center [1009, 460] width 334 height 47
click at [1030, 461] on p "Track electronic signatures, notify your employees of changes, and download act…" at bounding box center [1009, 460] width 334 height 47
drag, startPoint x: 997, startPoint y: 458, endPoint x: 984, endPoint y: 458, distance: 13.2
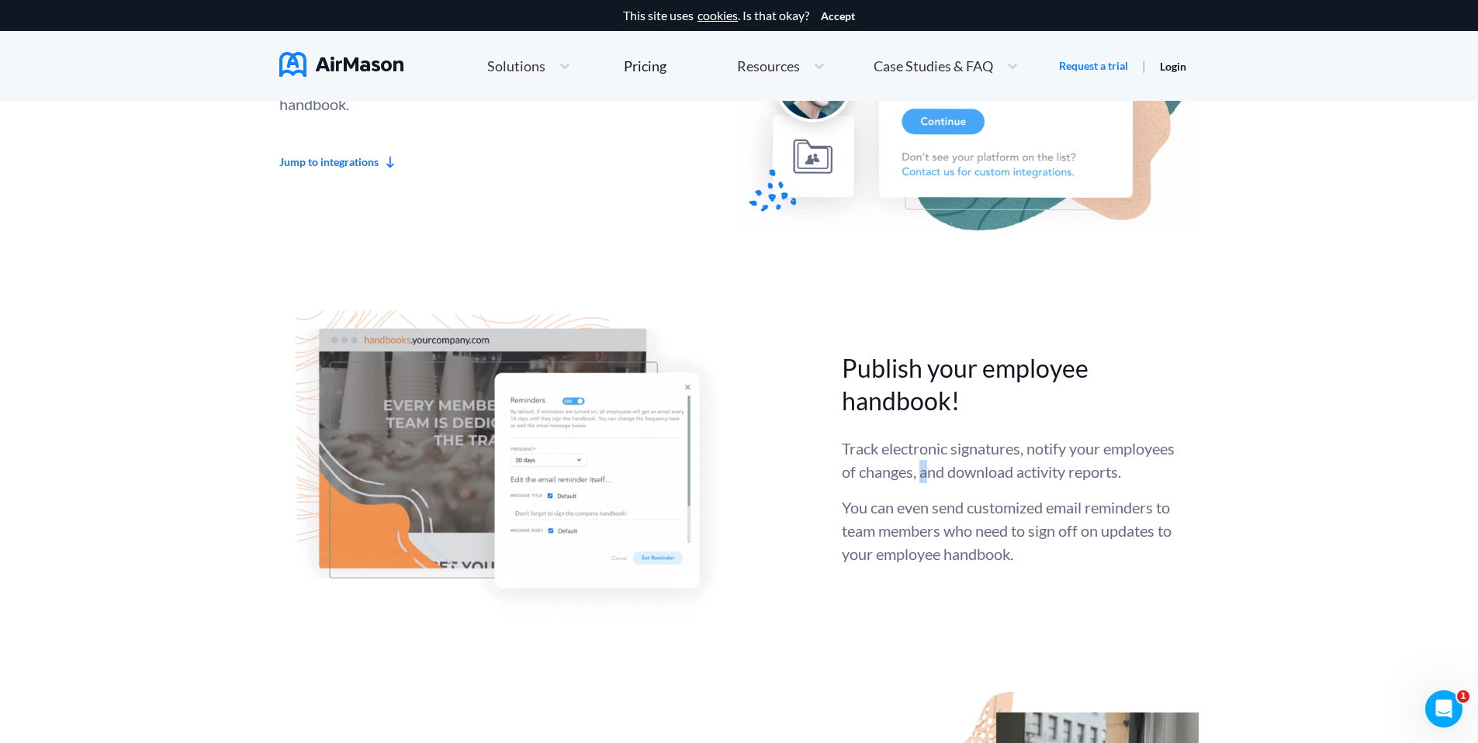
click at [988, 458] on p "Track electronic signatures, notify your employees of changes, and download act…" at bounding box center [1009, 460] width 334 height 47
drag, startPoint x: 956, startPoint y: 465, endPoint x: 1125, endPoint y: 465, distance: 168.3
click at [1125, 465] on p "Track electronic signatures, notify your employees of changes, and download act…" at bounding box center [1009, 460] width 334 height 47
drag, startPoint x: 1125, startPoint y: 465, endPoint x: 1124, endPoint y: 475, distance: 10.2
click at [1124, 472] on p "Track electronic signatures, notify your employees of changes, and download act…" at bounding box center [1009, 460] width 334 height 47
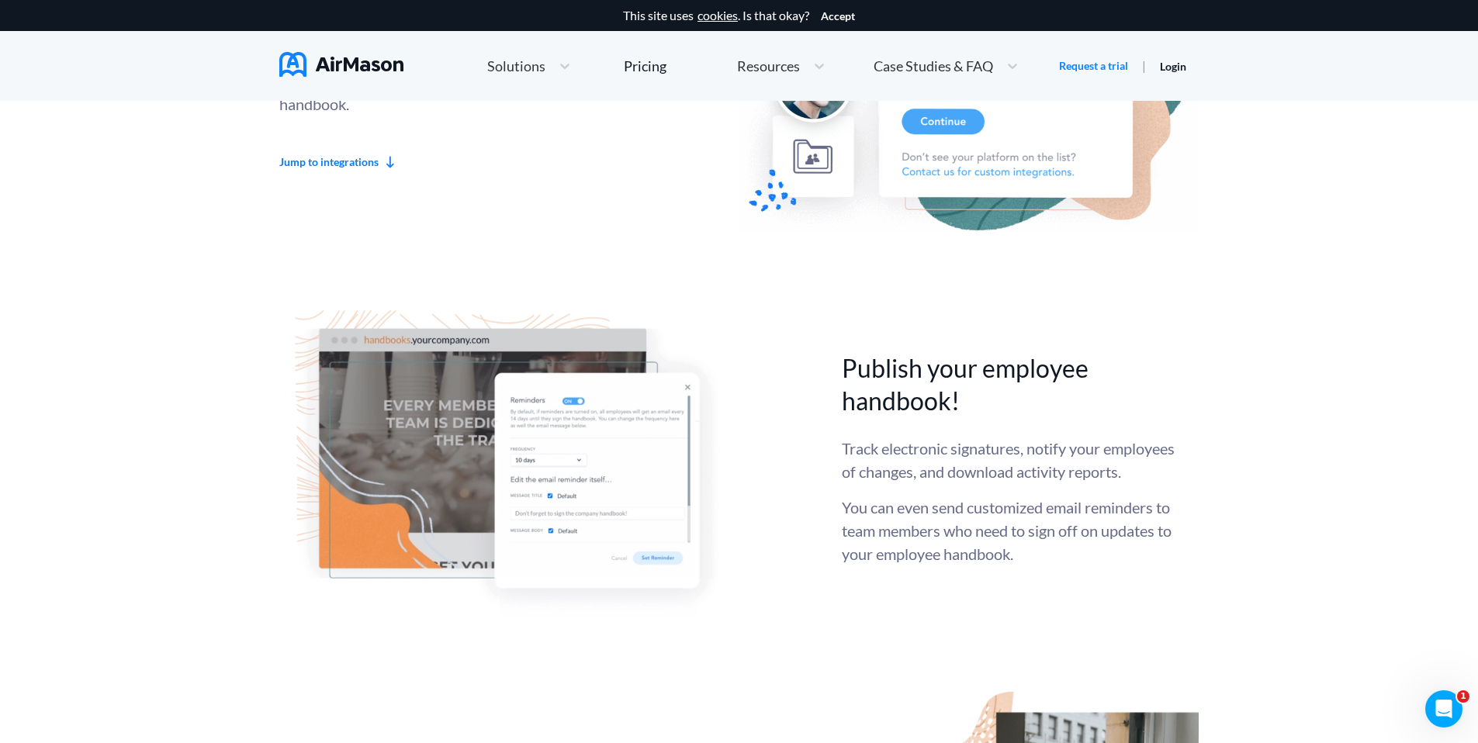
click at [1131, 506] on div "Track electronic signatures, notify your employees of changes, and download act…" at bounding box center [1009, 501] width 334 height 129
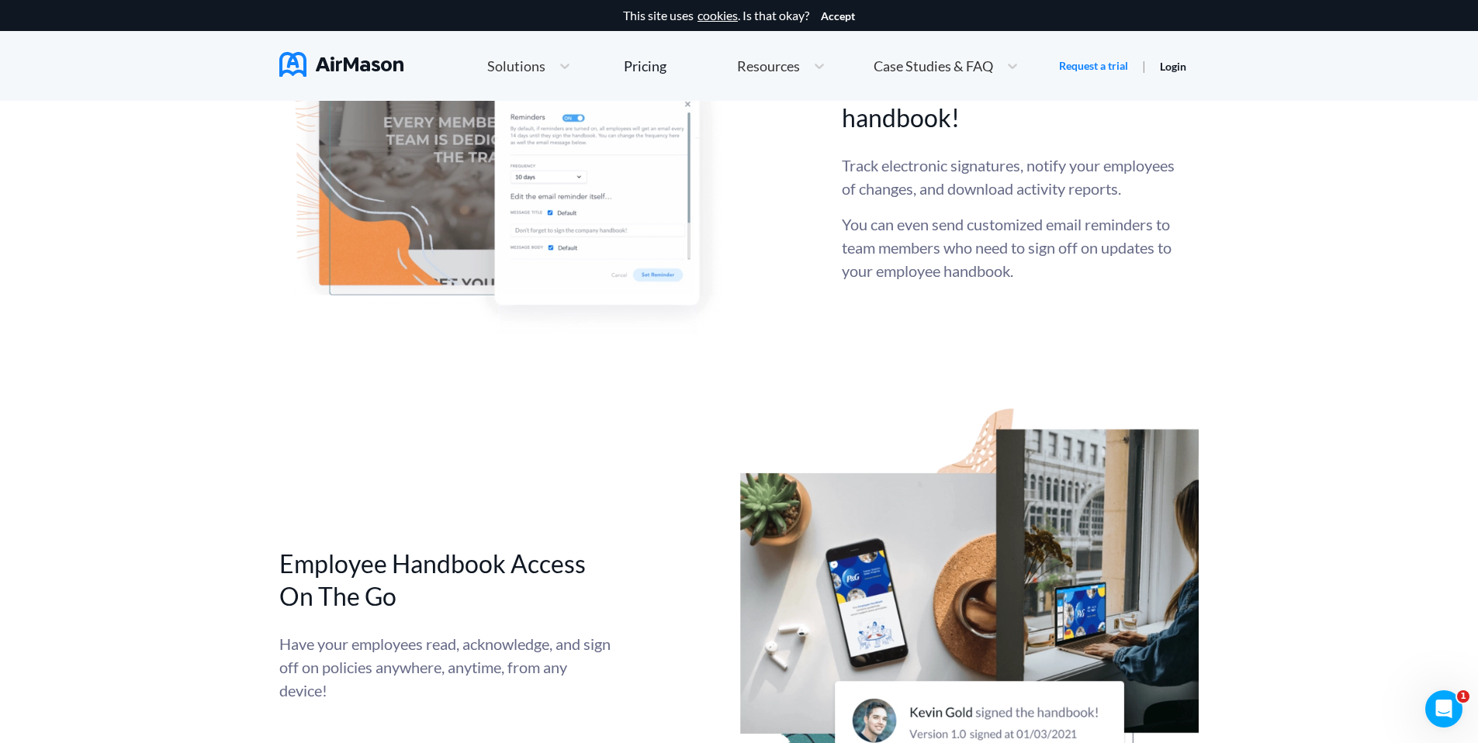
scroll to position [4707, 0]
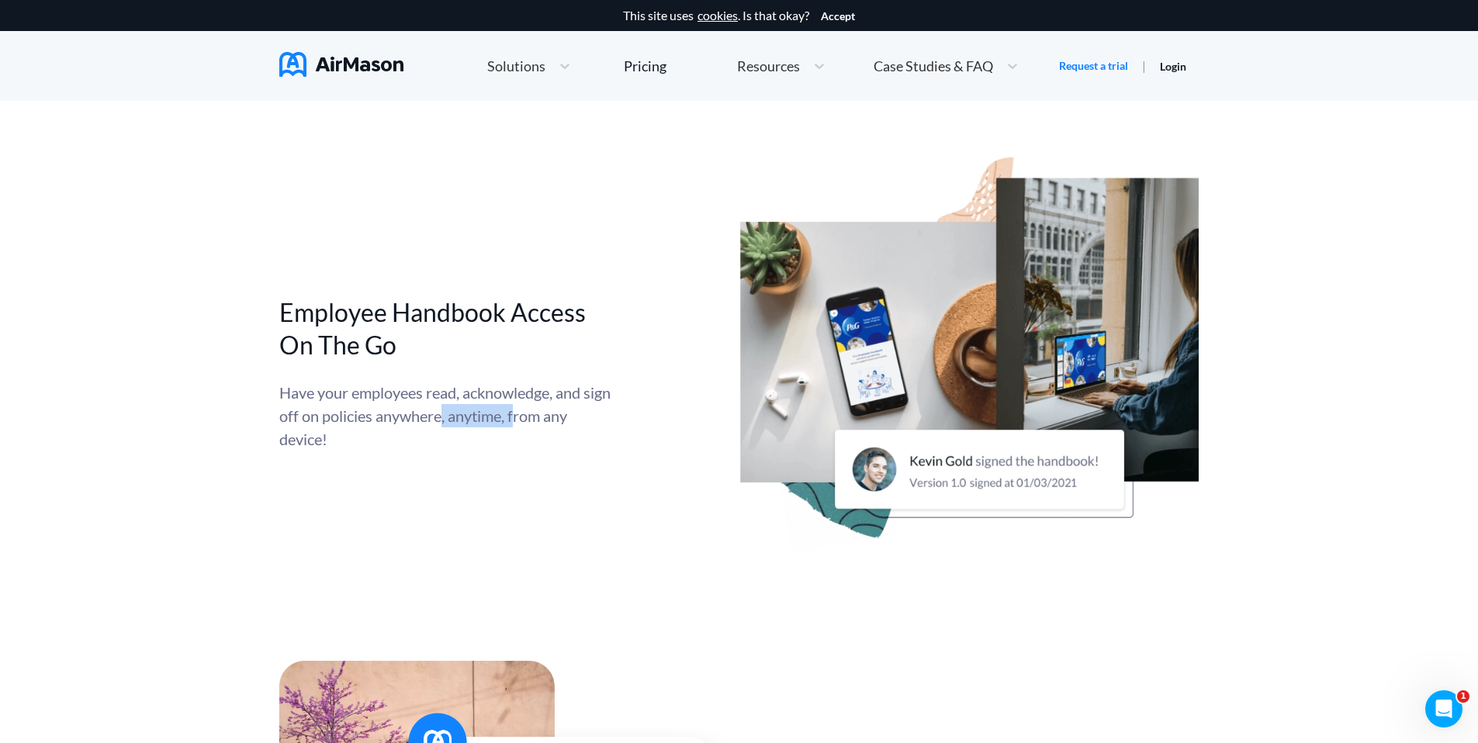
drag, startPoint x: 469, startPoint y: 423, endPoint x: 548, endPoint y: 421, distance: 78.4
click at [548, 421] on div "Have your employees read, acknowledge, and sign off on policies anywhere, anyti…" at bounding box center [446, 416] width 334 height 70
drag, startPoint x: 548, startPoint y: 423, endPoint x: 571, endPoint y: 361, distance: 66.0
click at [548, 422] on div "Have your employees read, acknowledge, and sign off on policies anywhere, anyti…" at bounding box center [446, 416] width 334 height 70
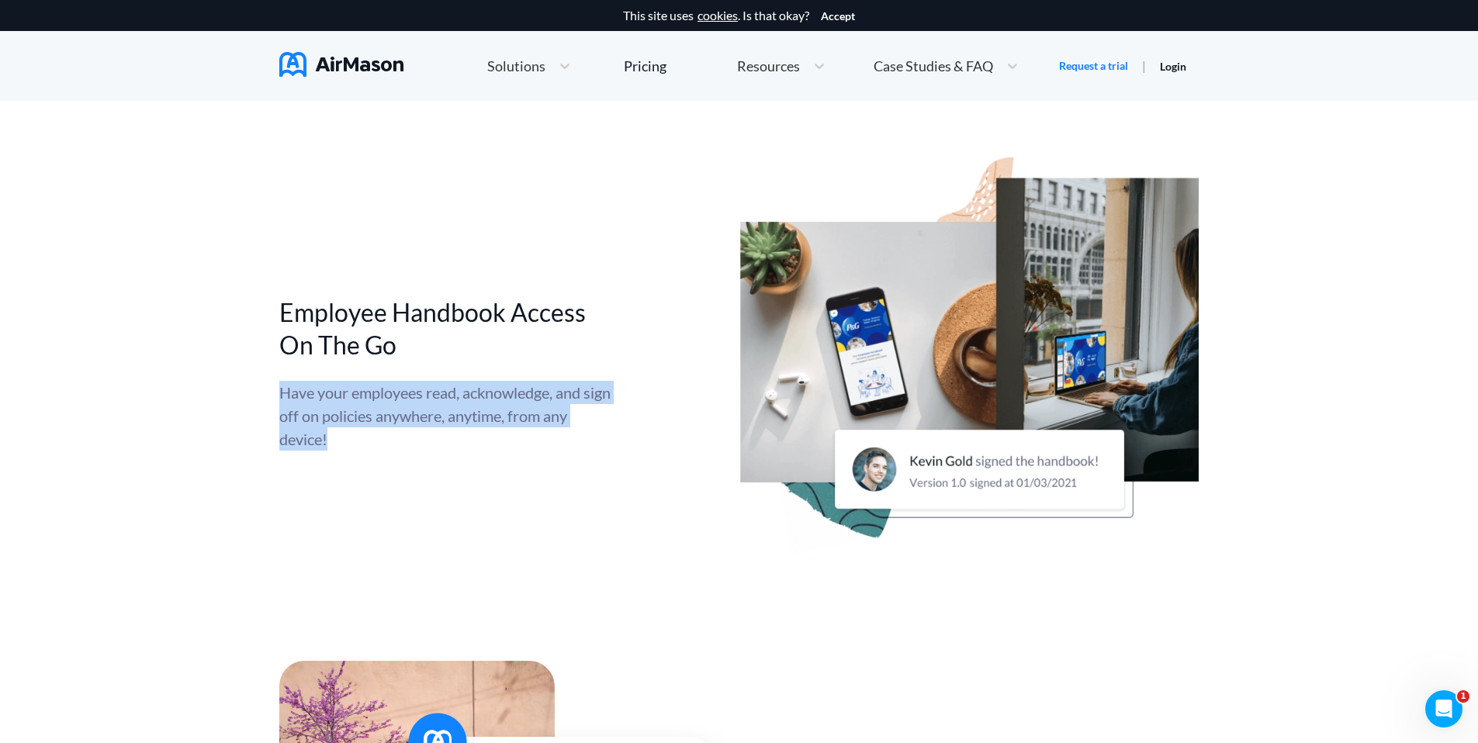
drag, startPoint x: 571, startPoint y: 361, endPoint x: 562, endPoint y: 441, distance: 80.4
click at [561, 440] on div "Employee Handbook Access On The Go Have your employees read, acknowledge, and s…" at bounding box center [457, 373] width 357 height 154
click at [562, 441] on div "Have your employees read, acknowledge, and sign off on policies anywhere, anyti…" at bounding box center [446, 416] width 334 height 70
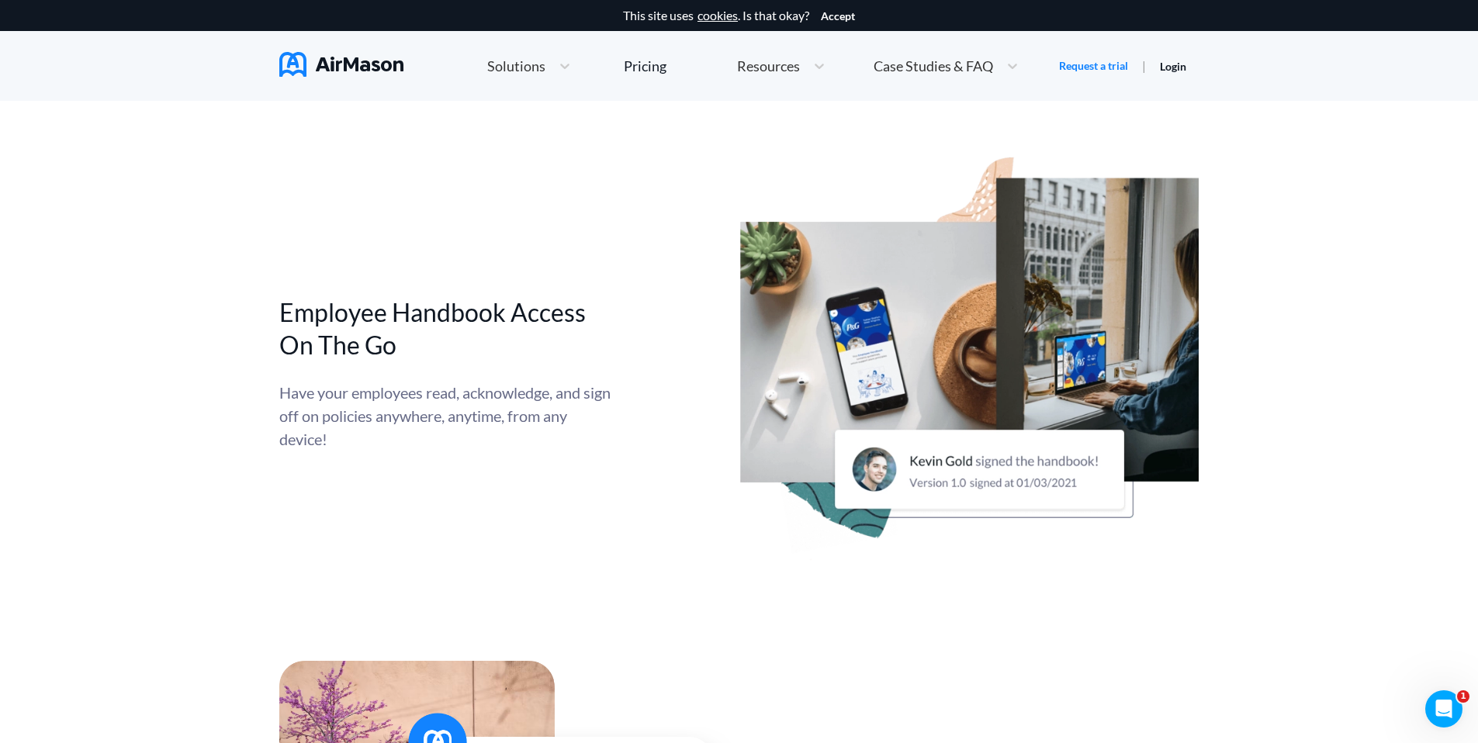
click at [586, 446] on div "Have your employees read, acknowledge, and sign off on policies anywhere, anyti…" at bounding box center [446, 416] width 334 height 70
drag, startPoint x: 406, startPoint y: 314, endPoint x: 613, endPoint y: 319, distance: 206.4
click at [613, 318] on div "Employee Handbook Access On The Go Have your employees read, acknowledge, and s…" at bounding box center [457, 373] width 357 height 154
click at [613, 319] on div "Employee Handbook Access On The Go Have your employees read, acknowledge, and s…" at bounding box center [457, 373] width 357 height 154
drag, startPoint x: 582, startPoint y: 328, endPoint x: 568, endPoint y: 397, distance: 70.6
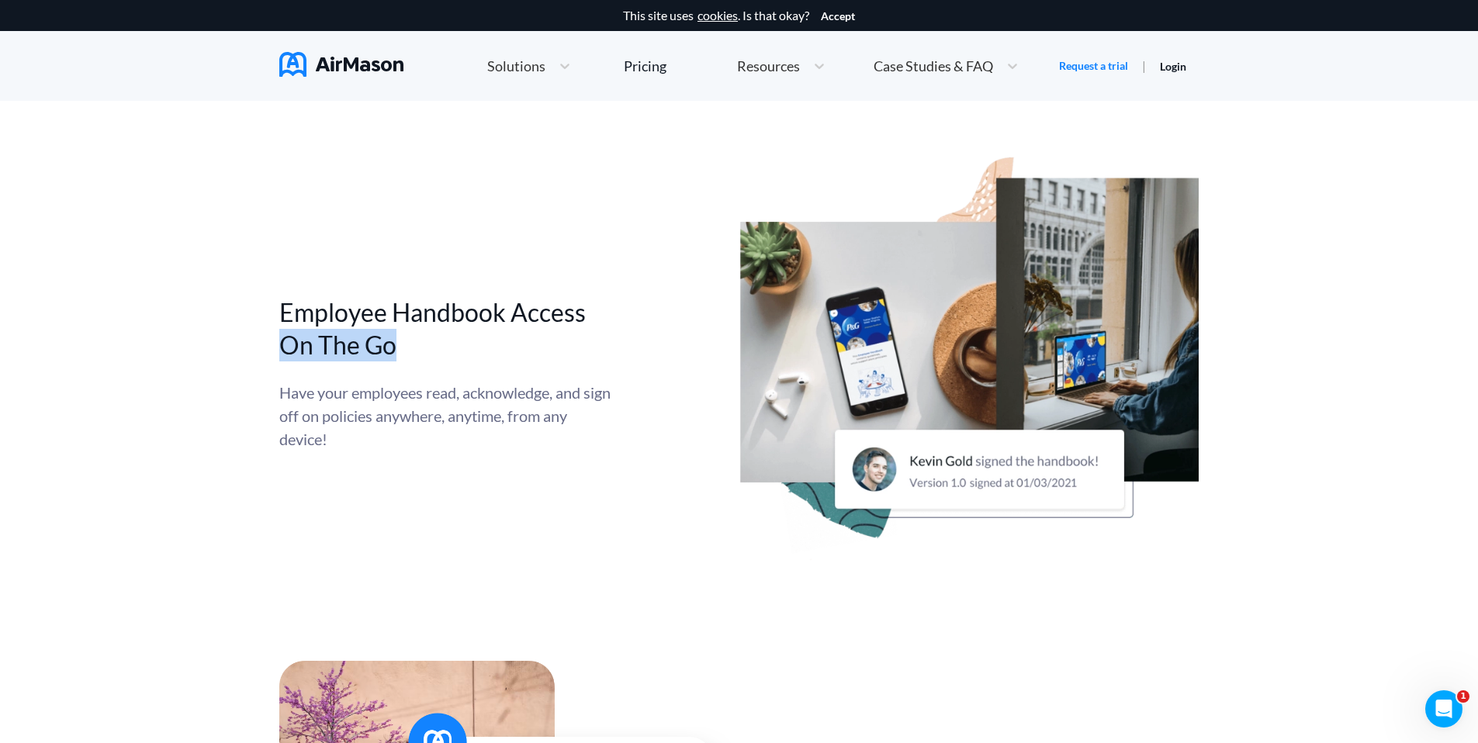
click at [569, 385] on div "Employee Handbook Access On The Go Have your employees read, acknowledge, and s…" at bounding box center [457, 373] width 357 height 154
click at [567, 397] on div "Have your employees read, acknowledge, and sign off on policies anywhere, anyti…" at bounding box center [446, 416] width 334 height 70
click at [501, 414] on div "Have your employees read, acknowledge, and sign off on policies anywhere, anyti…" at bounding box center [446, 416] width 334 height 70
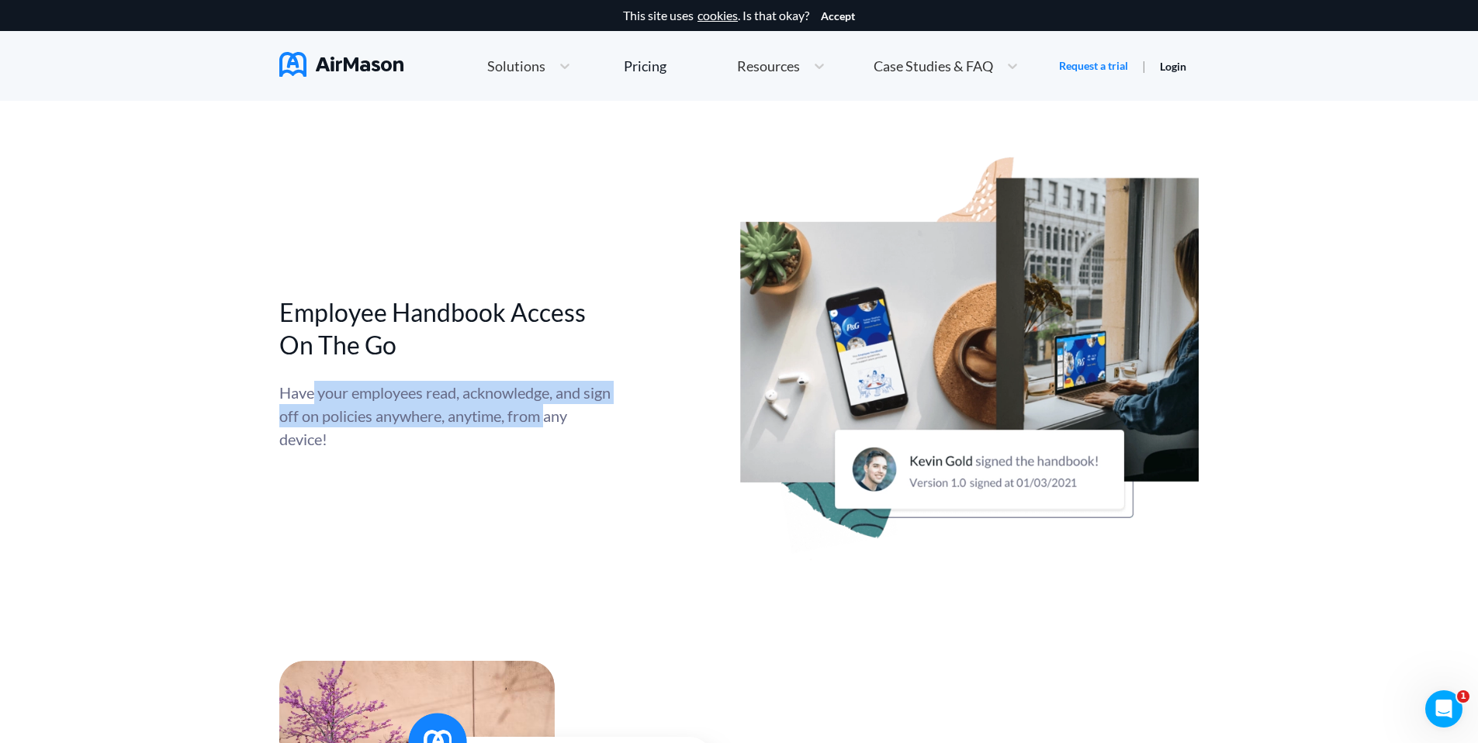
drag, startPoint x: 320, startPoint y: 399, endPoint x: 577, endPoint y: 420, distance: 258.3
click at [575, 417] on div "Have your employees read, acknowledge, and sign off on policies anywhere, anyti…" at bounding box center [446, 416] width 334 height 70
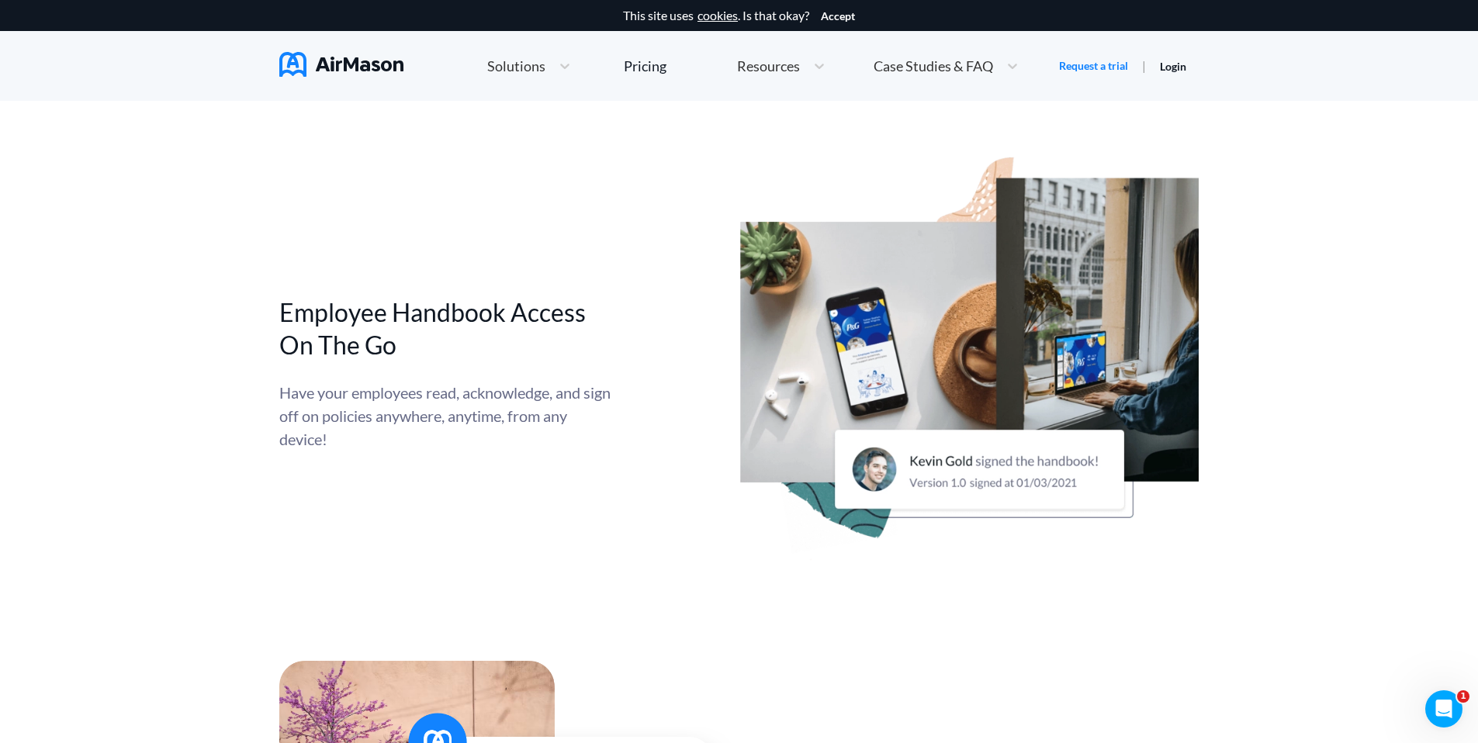
click at [577, 420] on div "Have your employees read, acknowledge, and sign off on policies anywhere, anyti…" at bounding box center [446, 416] width 334 height 70
click at [534, 413] on div "Have your employees read, acknowledge, and sign off on policies anywhere, anyti…" at bounding box center [446, 416] width 334 height 70
drag, startPoint x: 333, startPoint y: 422, endPoint x: 511, endPoint y: 416, distance: 178.5
click at [510, 415] on div "Have your employees read, acknowledge, and sign off on policies anywhere, anyti…" at bounding box center [446, 416] width 334 height 70
drag, startPoint x: 511, startPoint y: 416, endPoint x: 539, endPoint y: 405, distance: 30.0
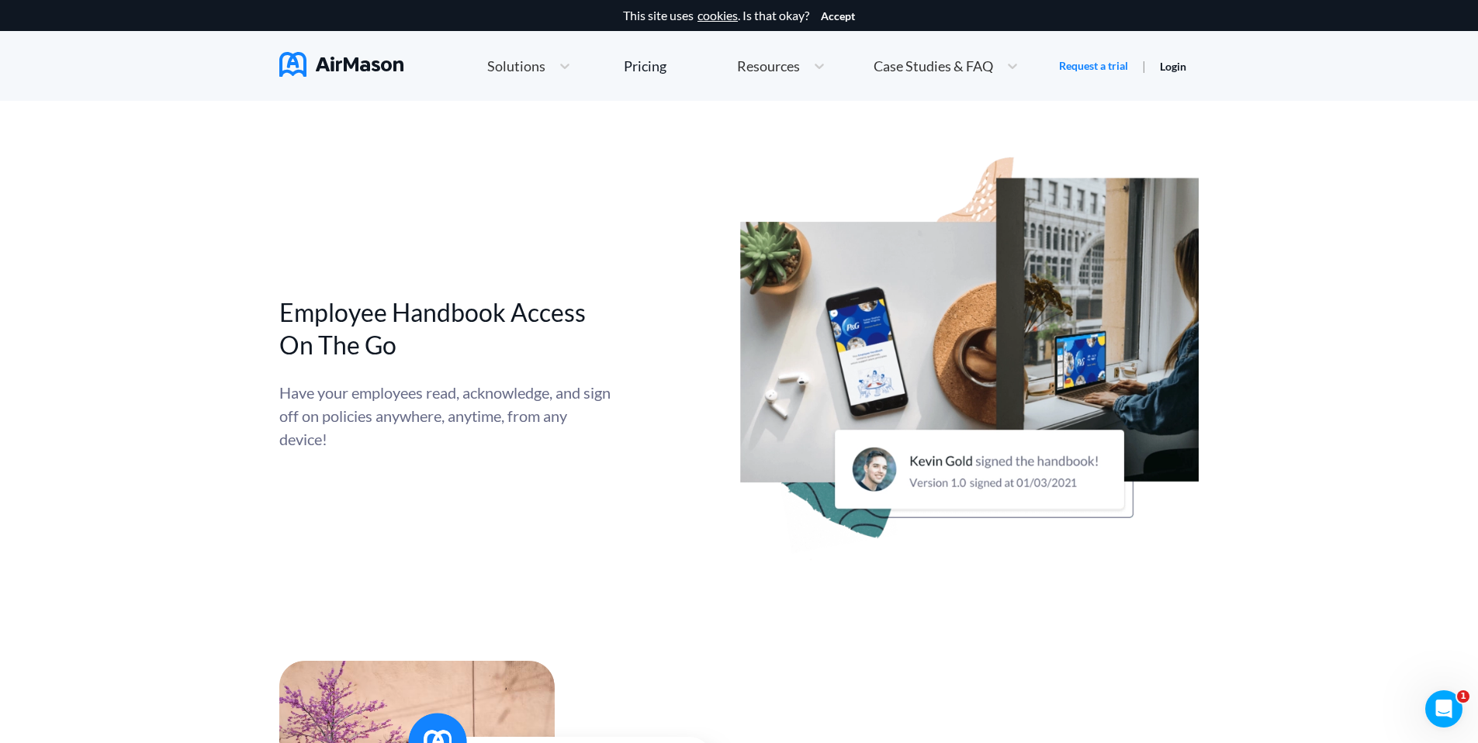
click at [511, 416] on div "Have your employees read, acknowledge, and sign off on policies anywhere, anyti…" at bounding box center [446, 416] width 334 height 70
click at [555, 427] on div "Have your employees read, acknowledge, and sign off on policies anywhere, anyti…" at bounding box center [446, 416] width 334 height 70
drag, startPoint x: 557, startPoint y: 430, endPoint x: 517, endPoint y: 413, distance: 43.1
click at [557, 429] on div "Have your employees read, acknowledge, and sign off on policies anywhere, anyti…" at bounding box center [446, 416] width 334 height 70
drag, startPoint x: 522, startPoint y: 412, endPoint x: 605, endPoint y: 416, distance: 83.1
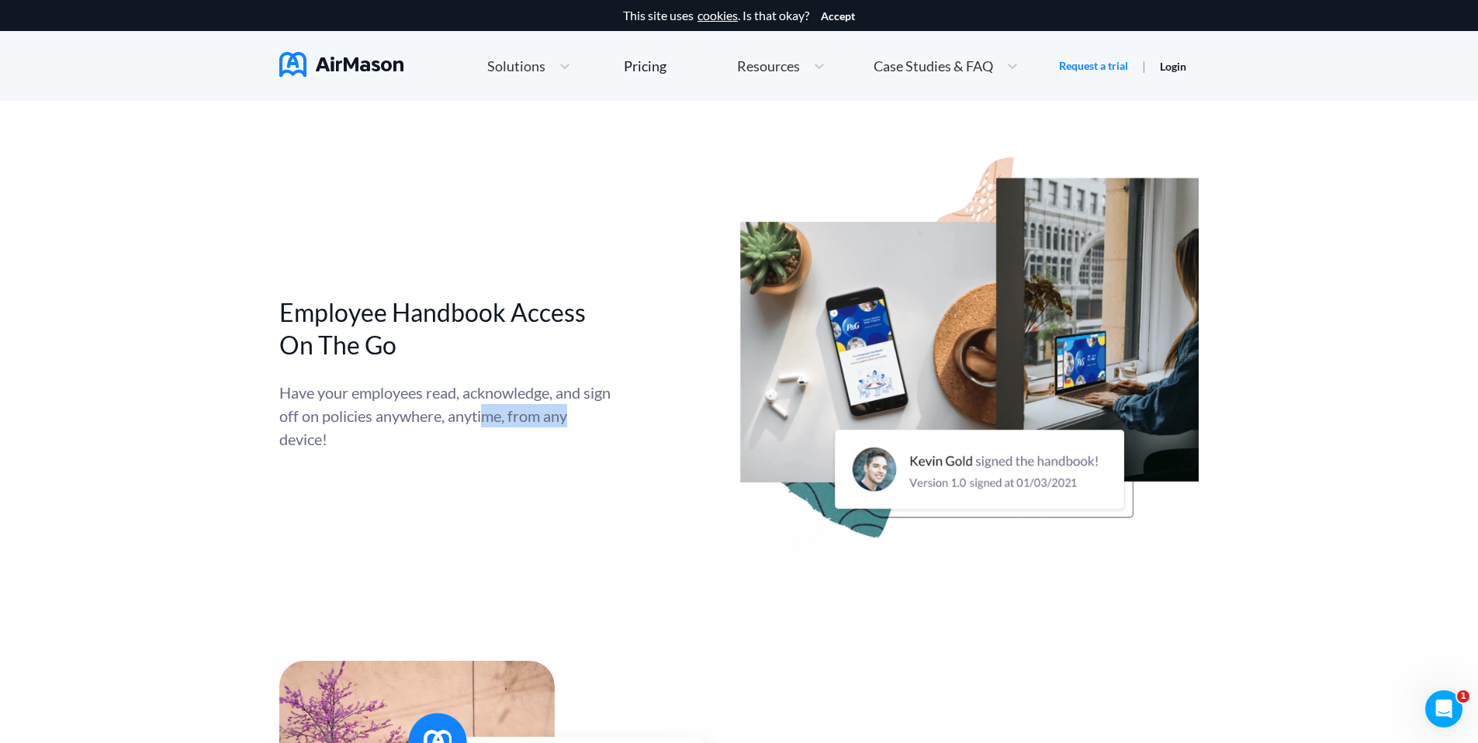
click at [605, 416] on div "Have your employees read, acknowledge, and sign off on policies anywhere, anyti…" at bounding box center [446, 416] width 334 height 70
click at [608, 427] on div "Have your employees read, acknowledge, and sign off on policies anywhere, anyti…" at bounding box center [446, 416] width 334 height 70
click at [616, 453] on div "Employee Handbook Access On The Go Have your employees read, acknowledge, and s…" at bounding box center [738, 372] width 919 height 451
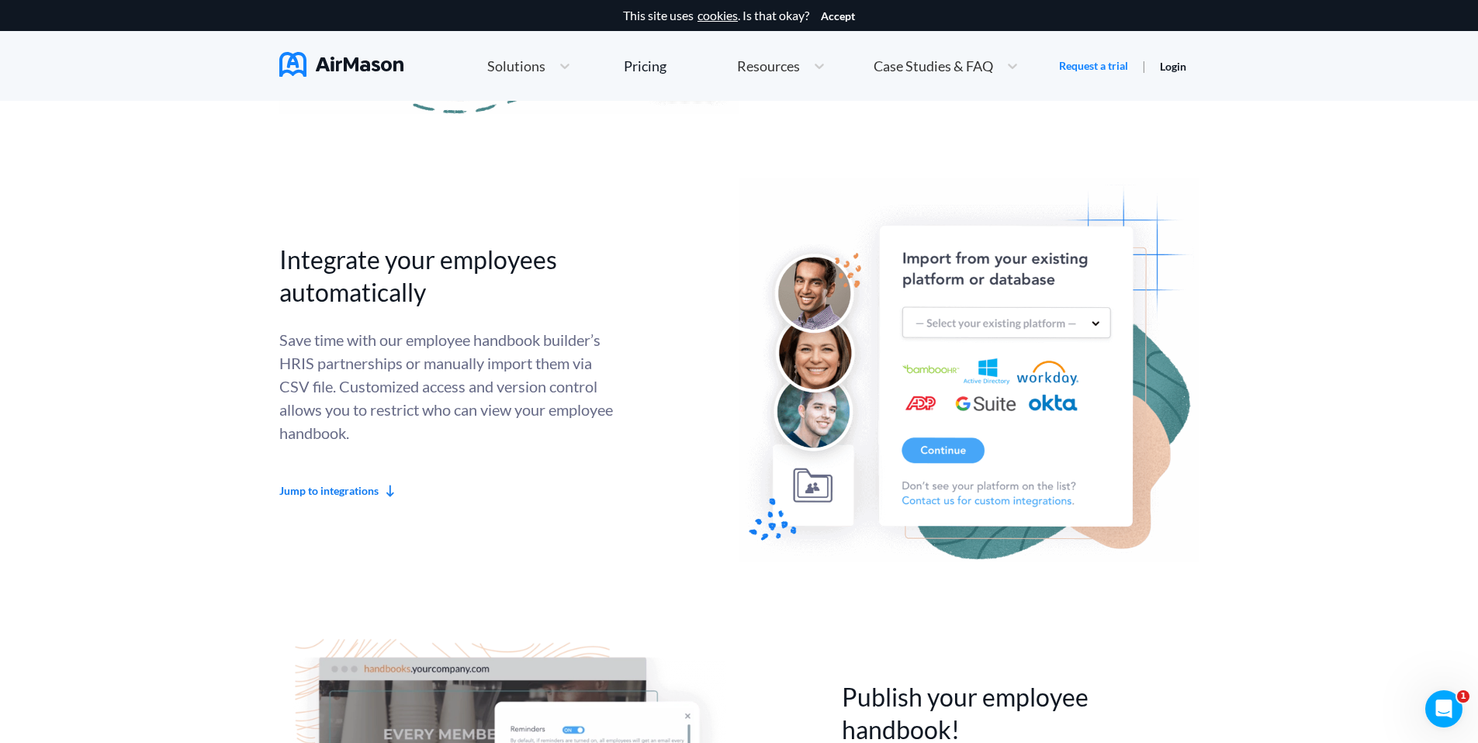
scroll to position [3416, 0]
